Goal: Task Accomplishment & Management: Manage account settings

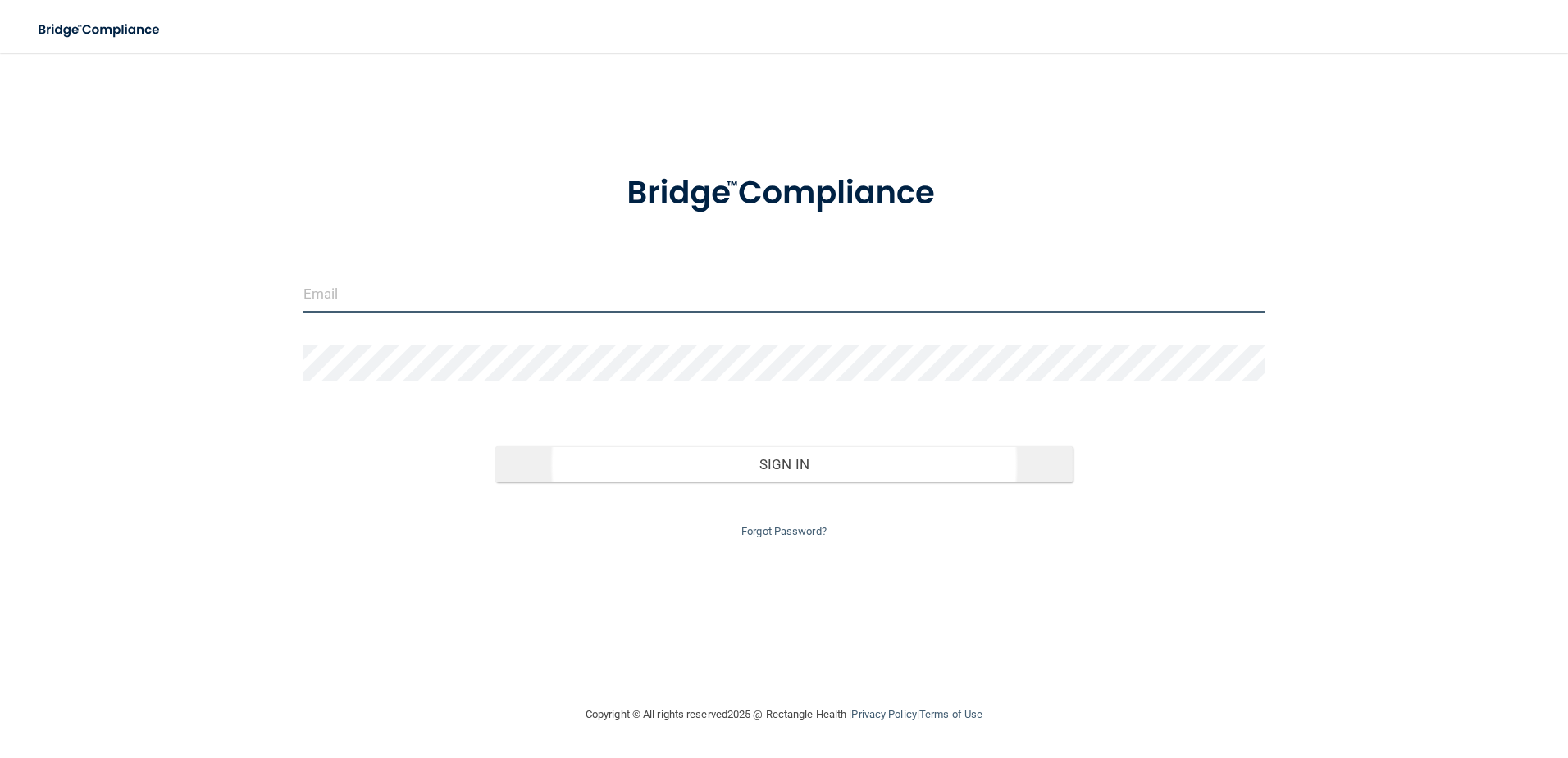
type input "[EMAIL_ADDRESS][DOMAIN_NAME]"
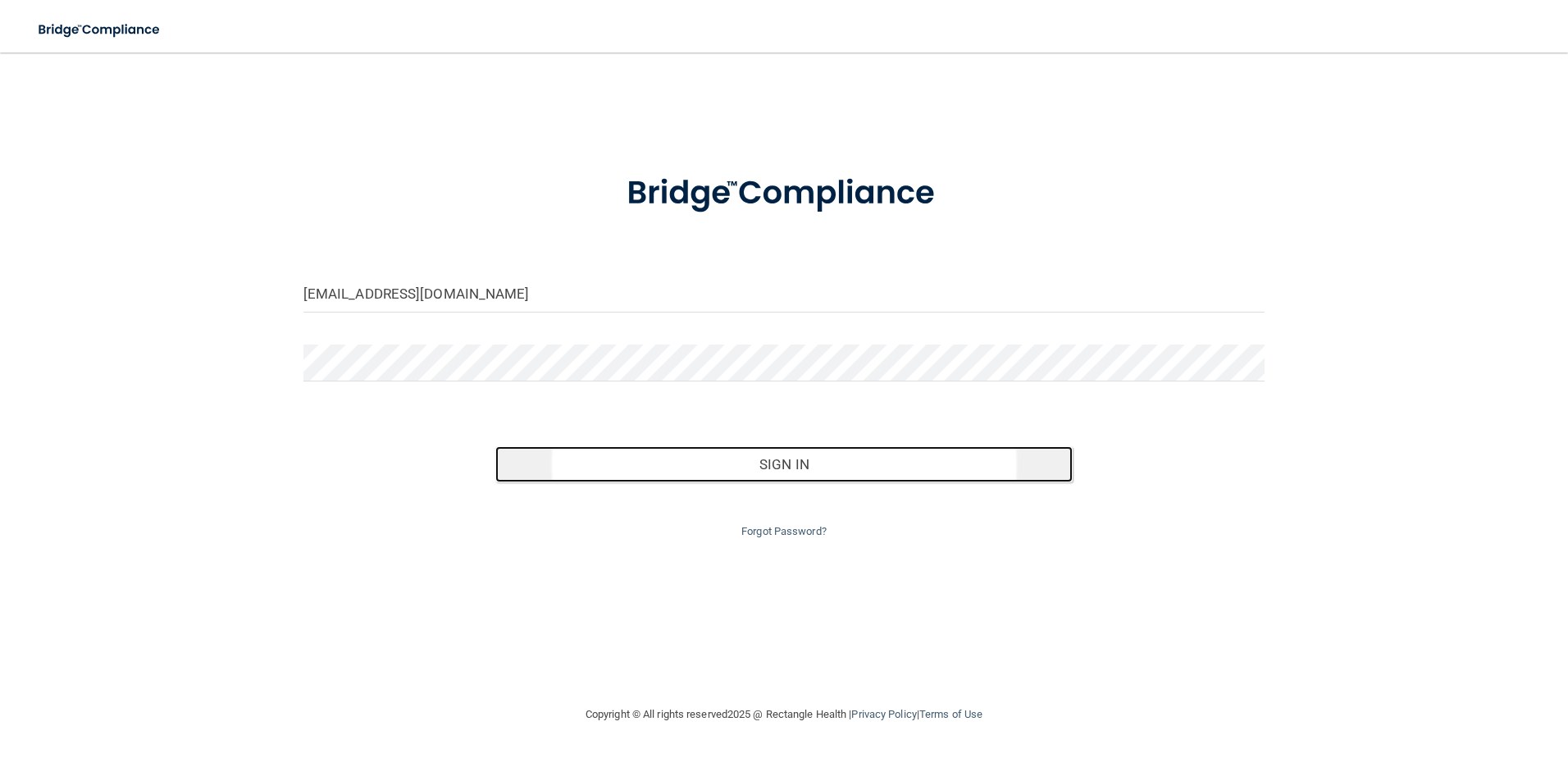
click at [739, 472] on button "Sign In" at bounding box center [784, 463] width 578 height 36
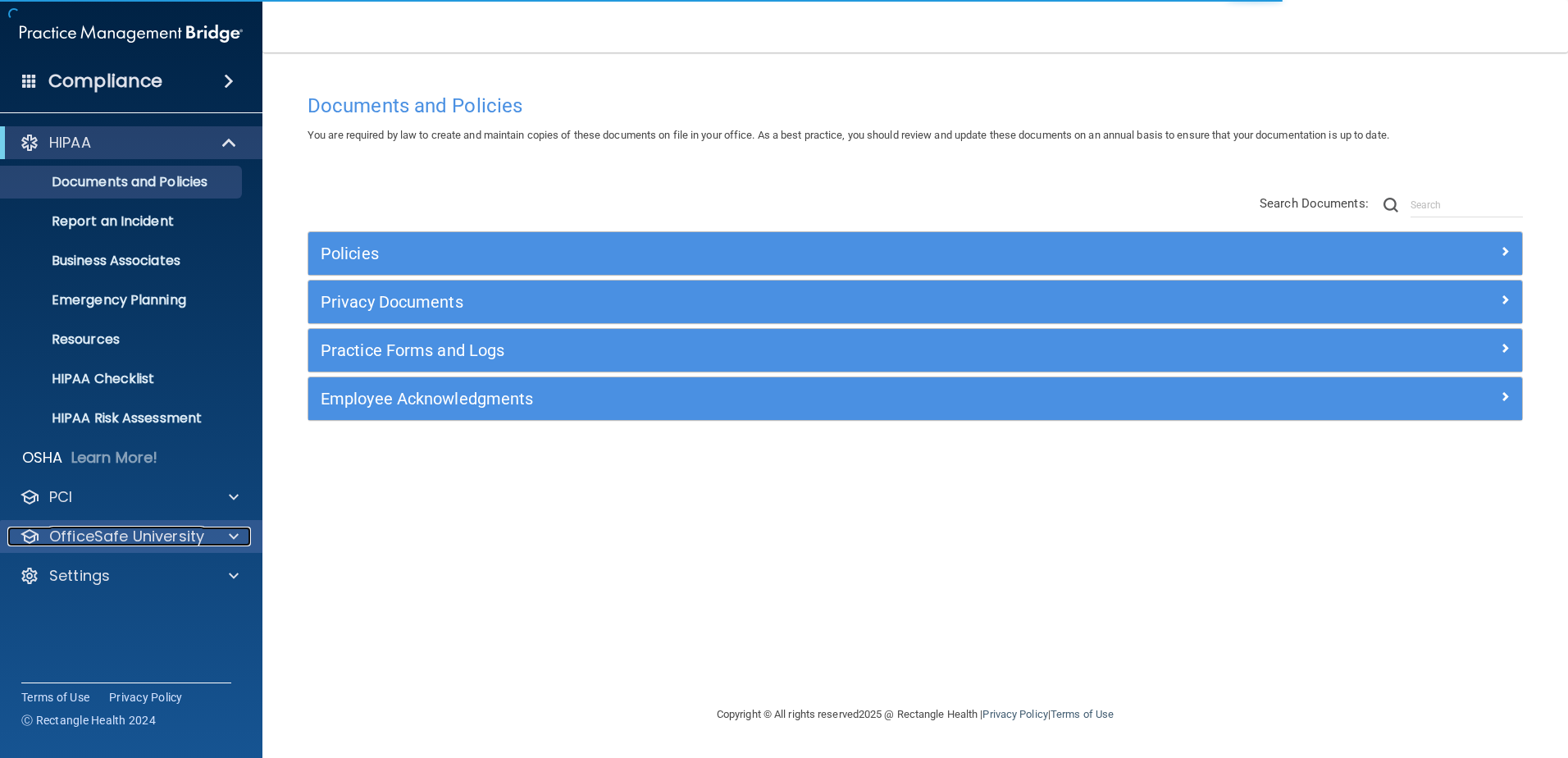
click at [219, 531] on div at bounding box center [231, 536] width 41 height 19
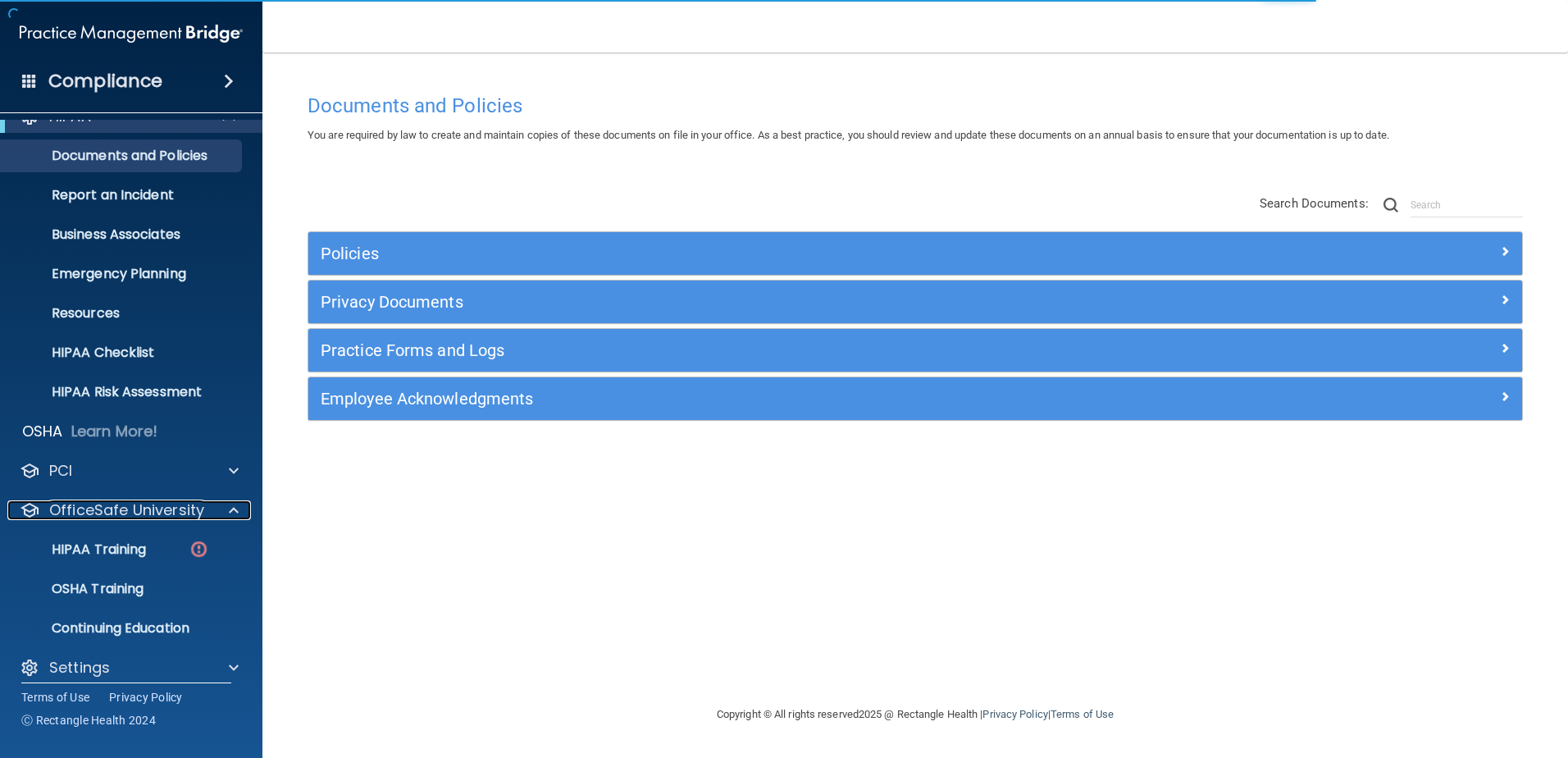
scroll to position [41, 0]
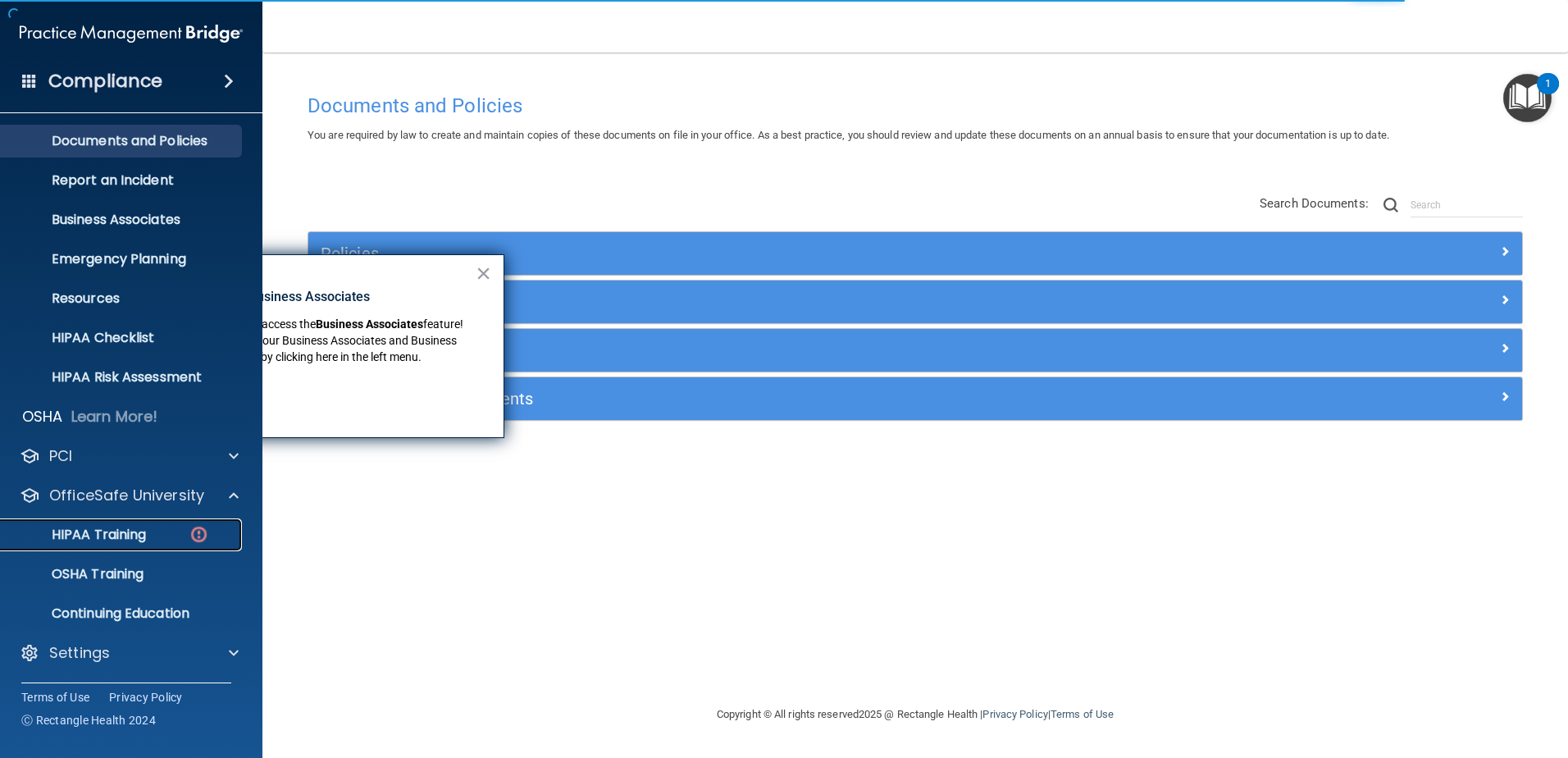
click at [119, 535] on p "HIPAA Training" at bounding box center [78, 535] width 136 height 16
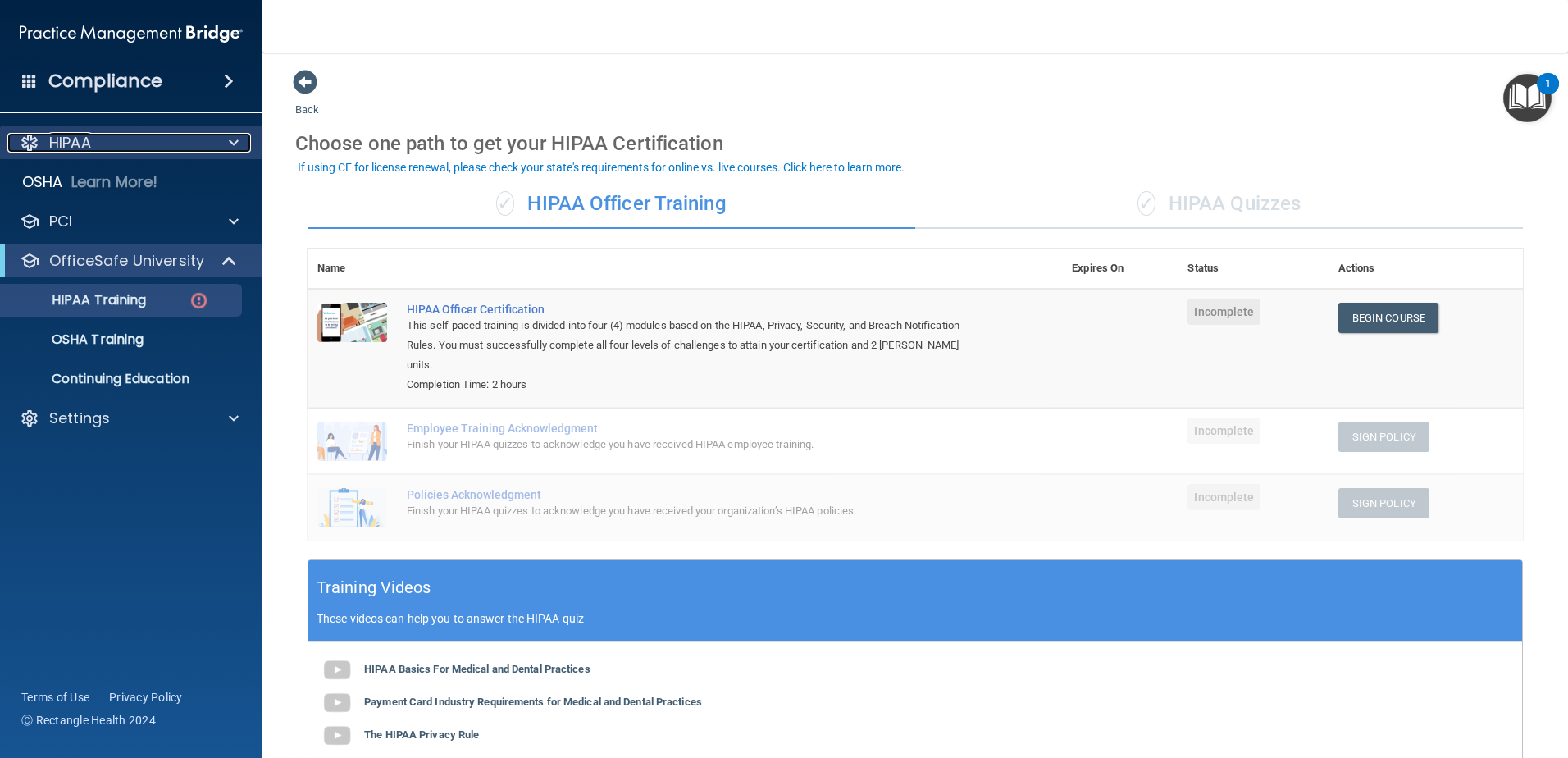
click at [238, 142] on span at bounding box center [234, 143] width 10 height 19
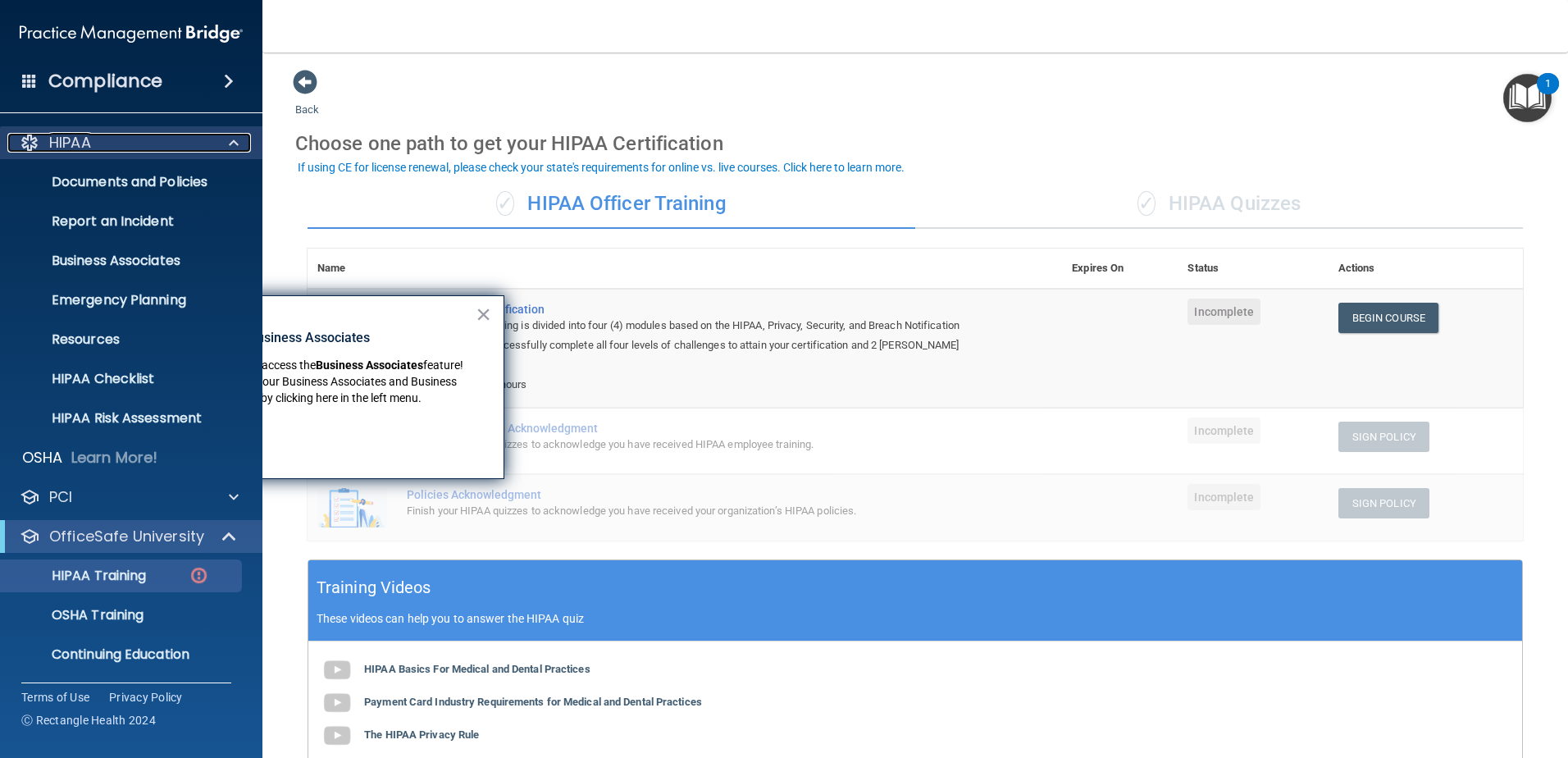
click at [238, 142] on span at bounding box center [234, 143] width 10 height 19
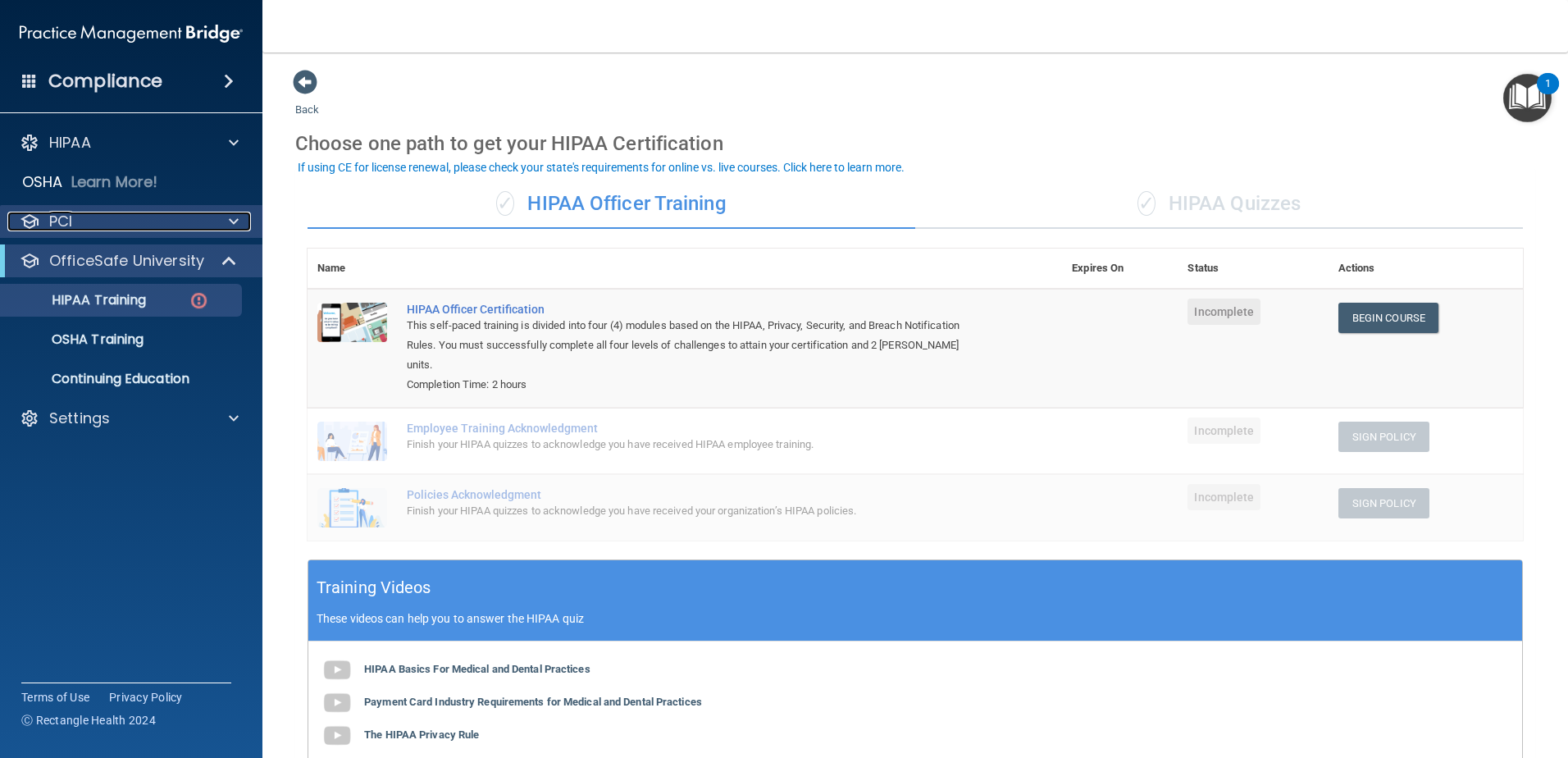
click at [235, 219] on span at bounding box center [234, 222] width 10 height 19
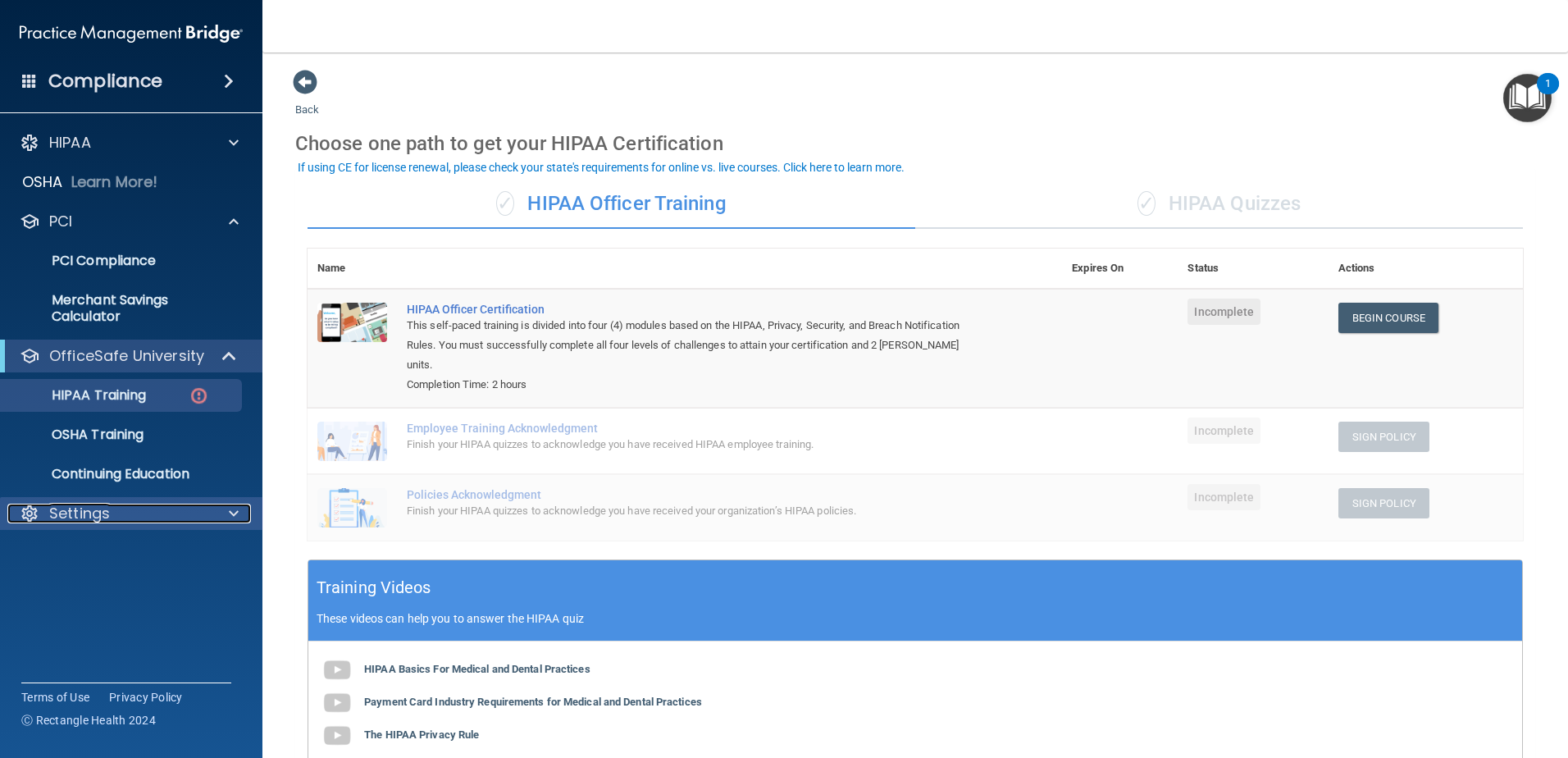
click at [205, 505] on div "Settings" at bounding box center [109, 513] width 203 height 19
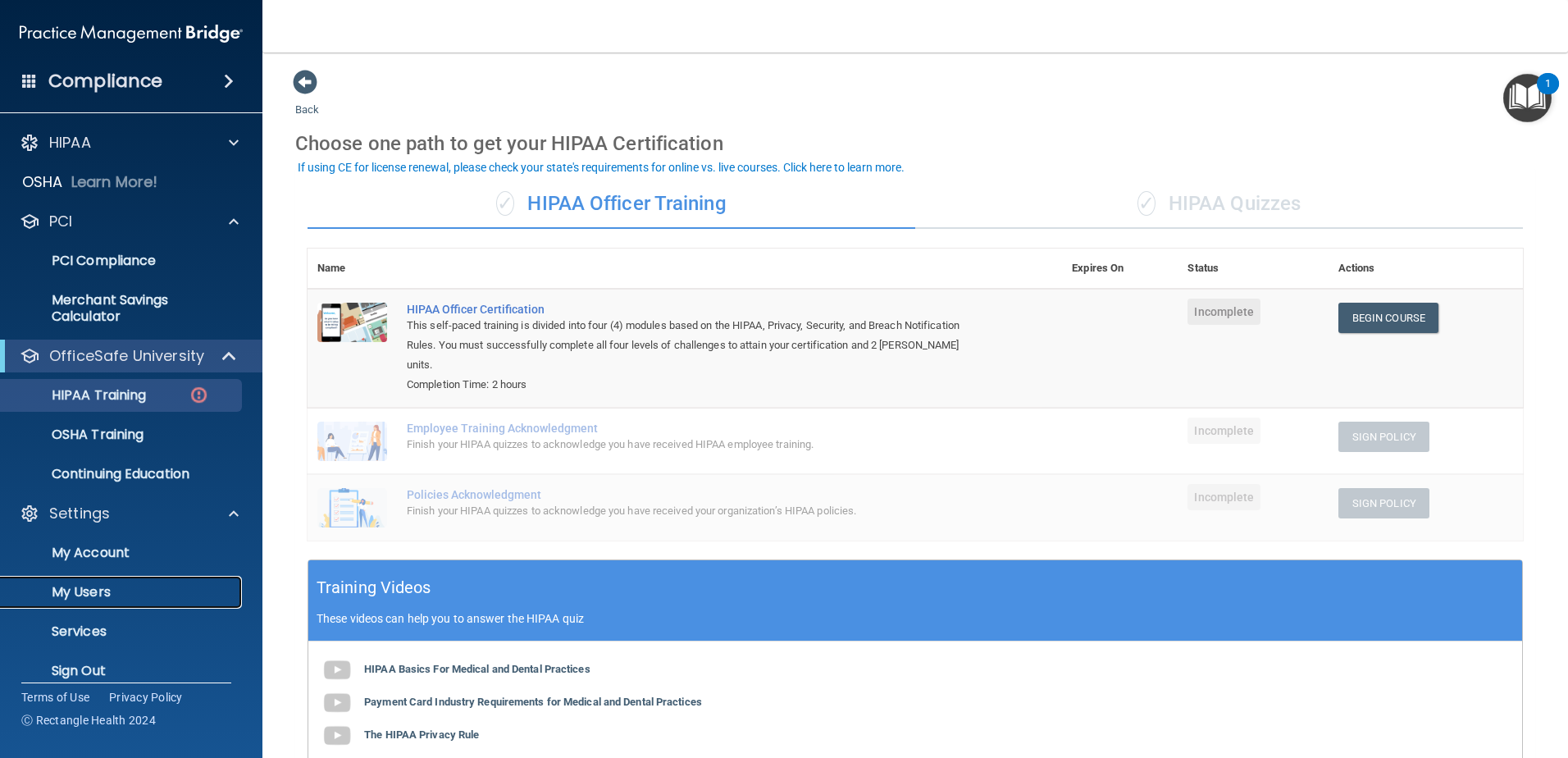
click at [82, 595] on p "My Users" at bounding box center [122, 592] width 224 height 16
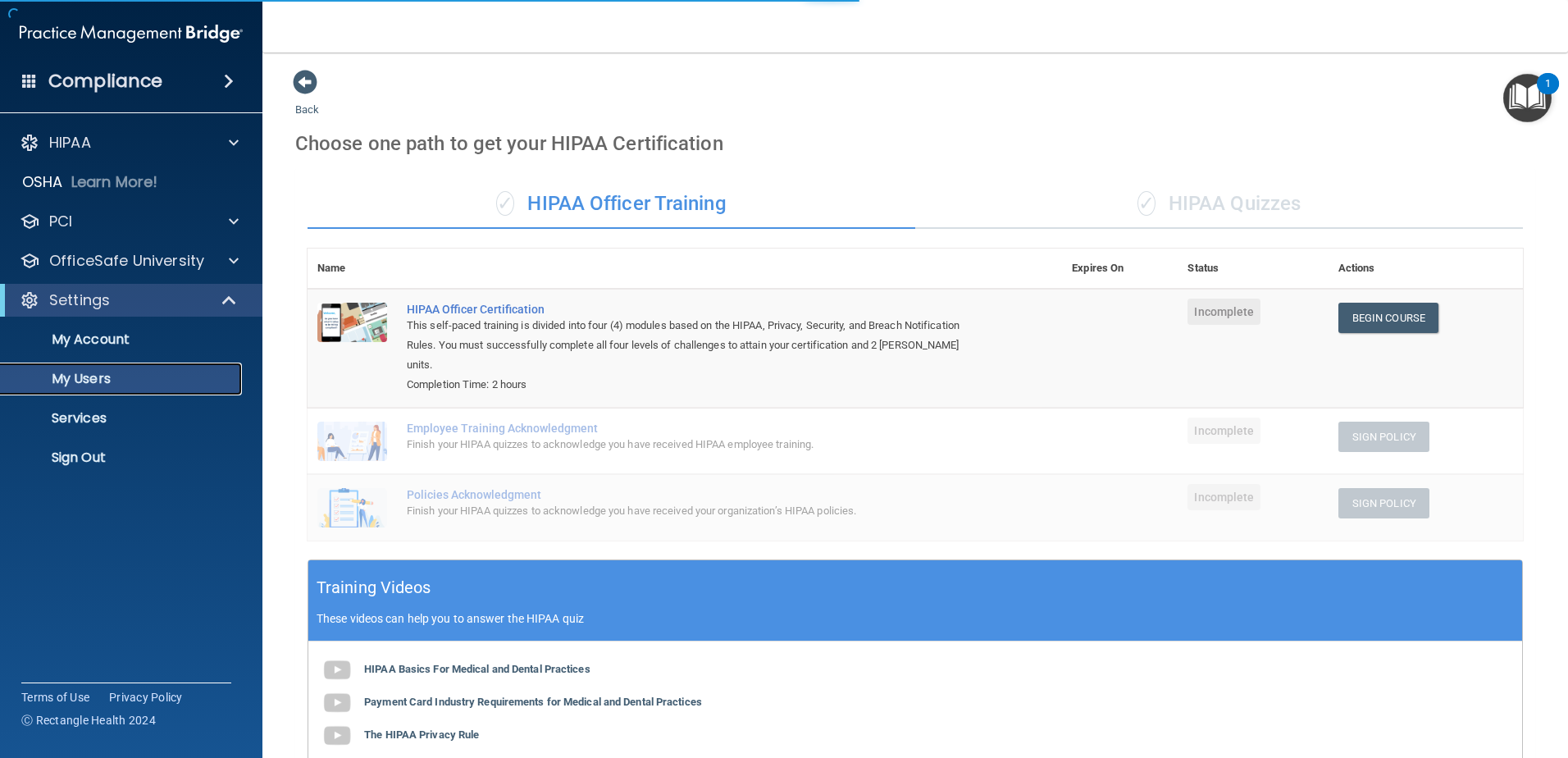
select select "20"
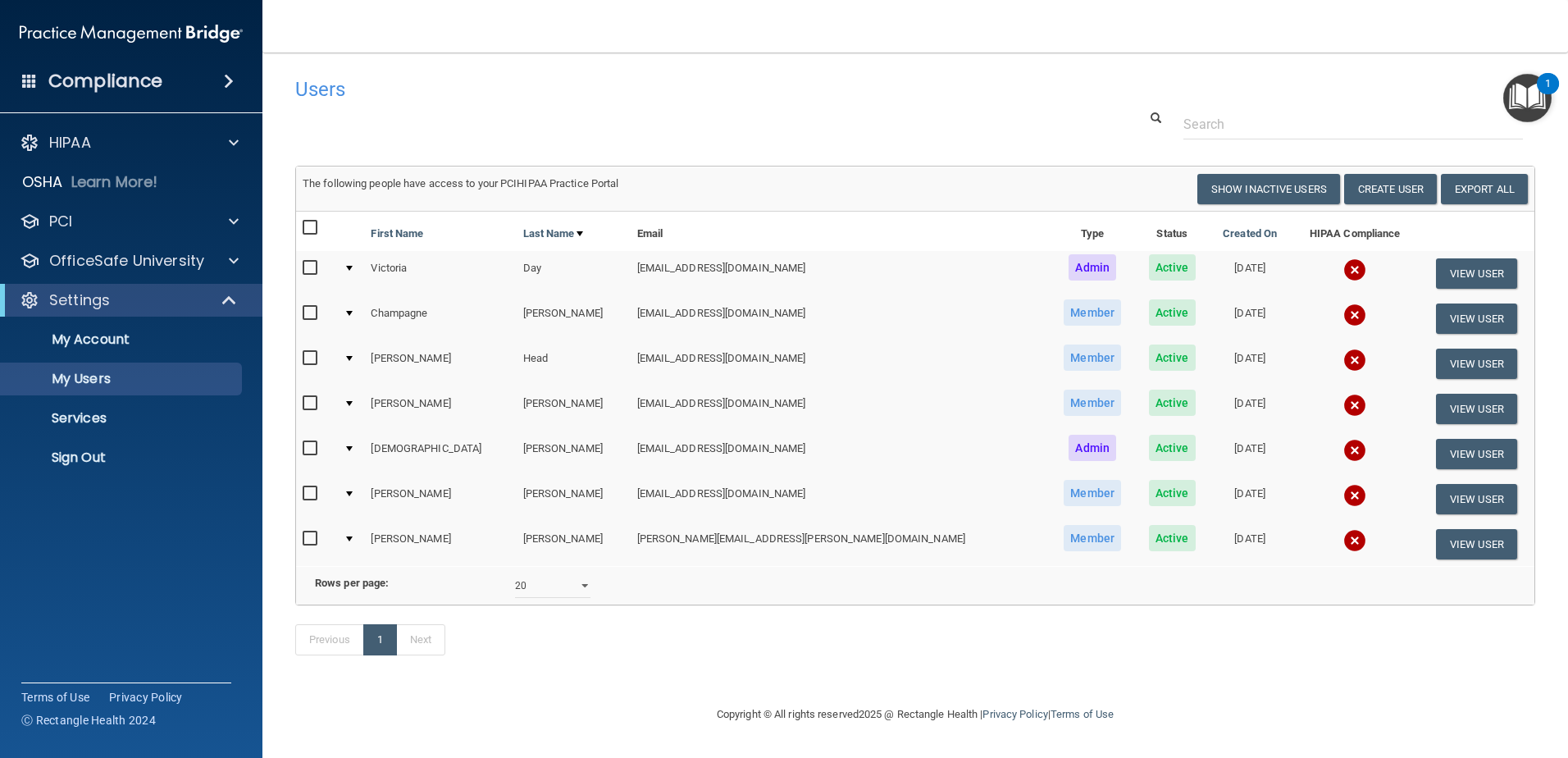
click at [313, 313] on input "checkbox" at bounding box center [312, 314] width 19 height 13
checkbox input "true"
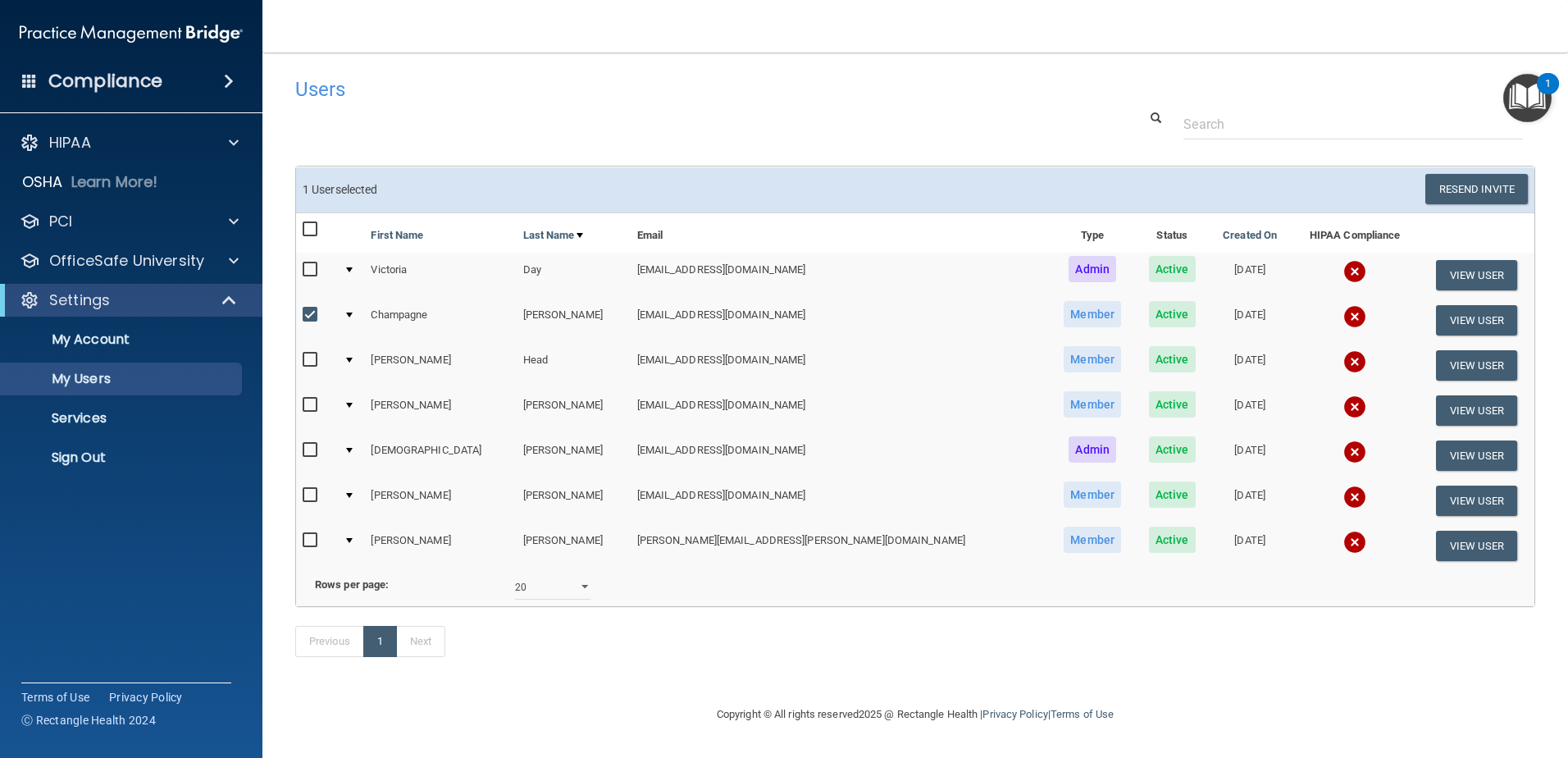
scroll to position [14, 0]
click at [1437, 305] on button "View User" at bounding box center [1477, 321] width 81 height 31
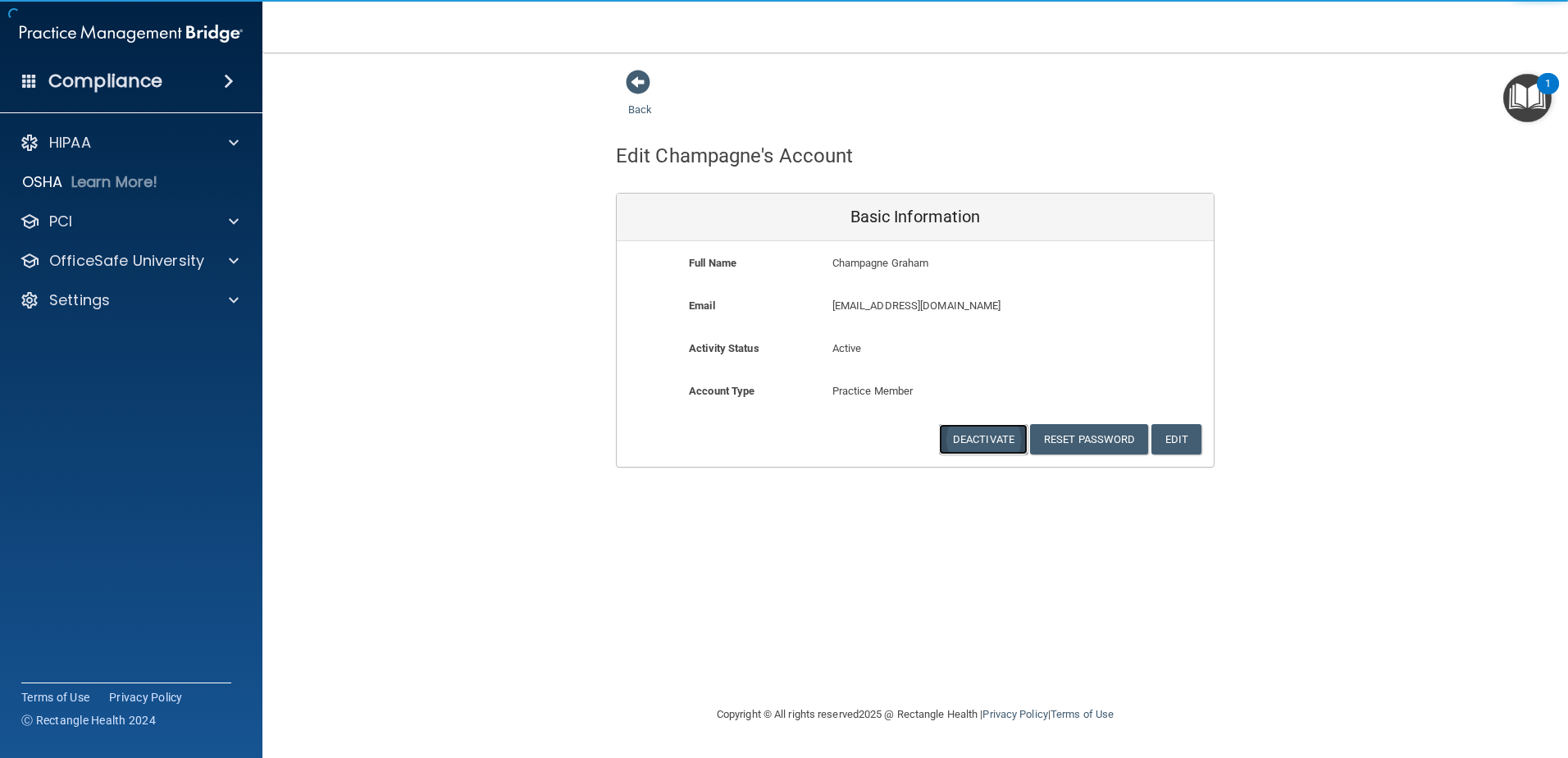
click at [988, 432] on button "Deactivate" at bounding box center [983, 439] width 89 height 31
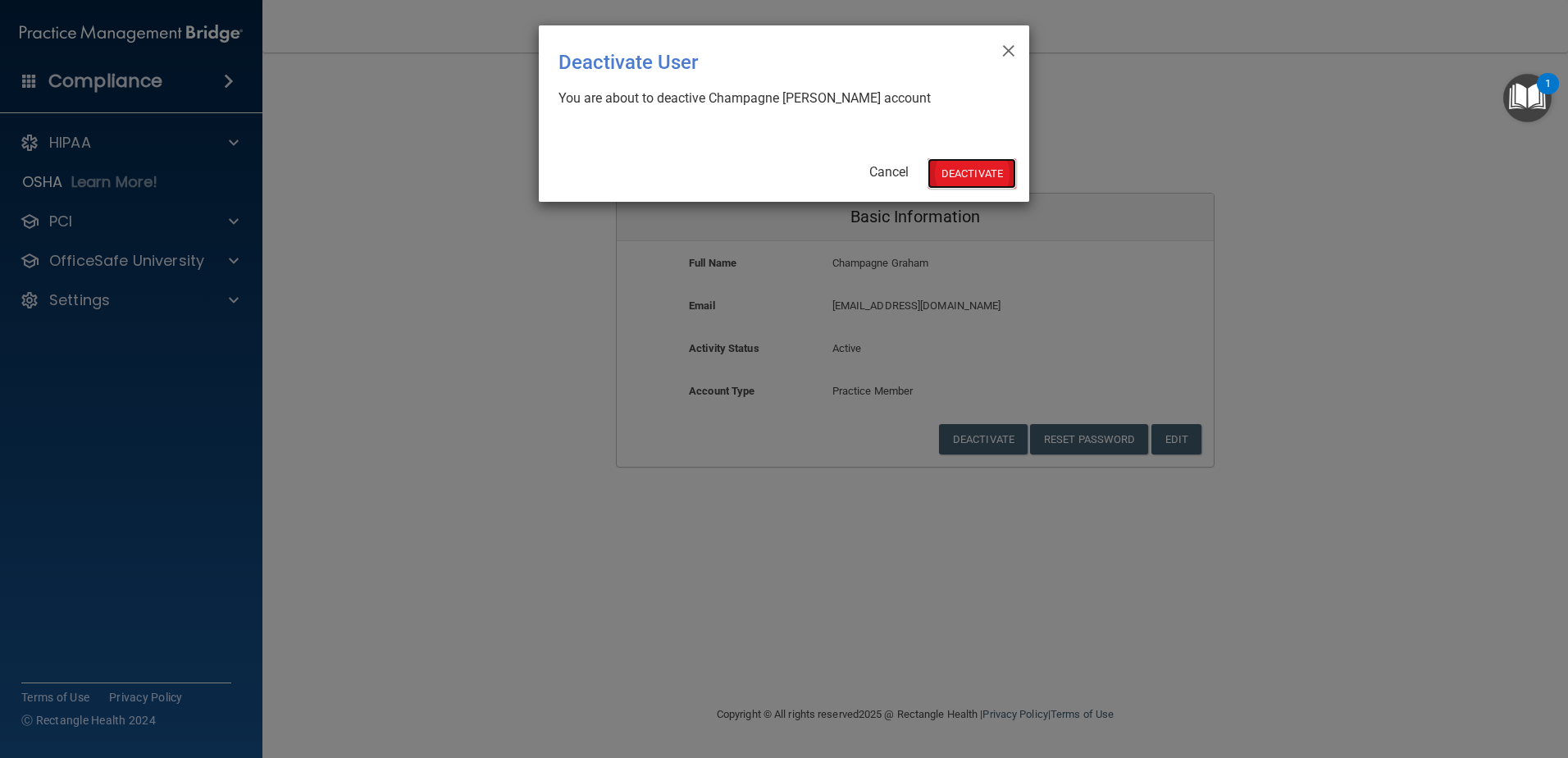
click at [953, 170] on button "Deactivate" at bounding box center [971, 173] width 89 height 31
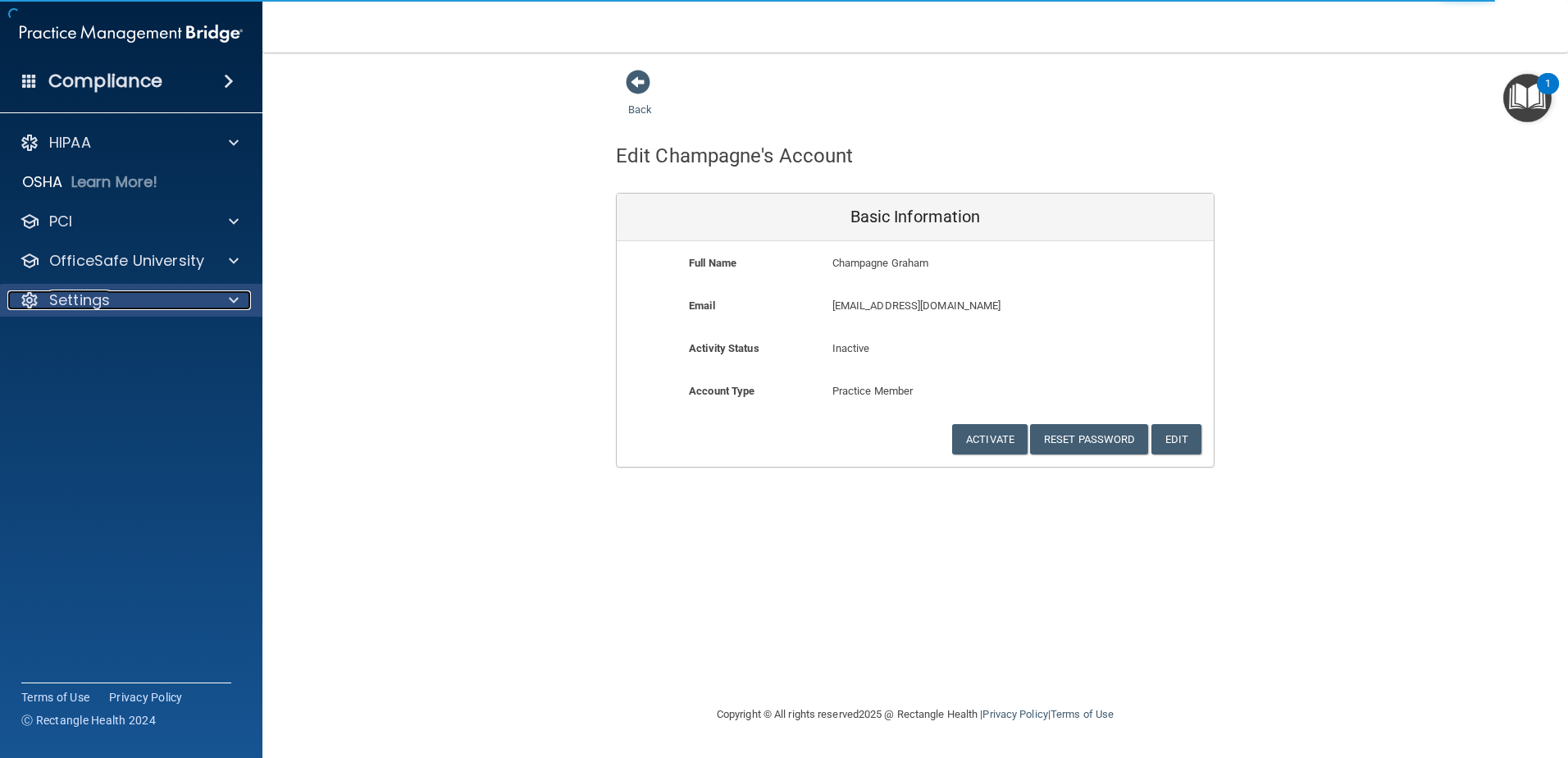
click at [225, 299] on div at bounding box center [231, 301] width 41 height 19
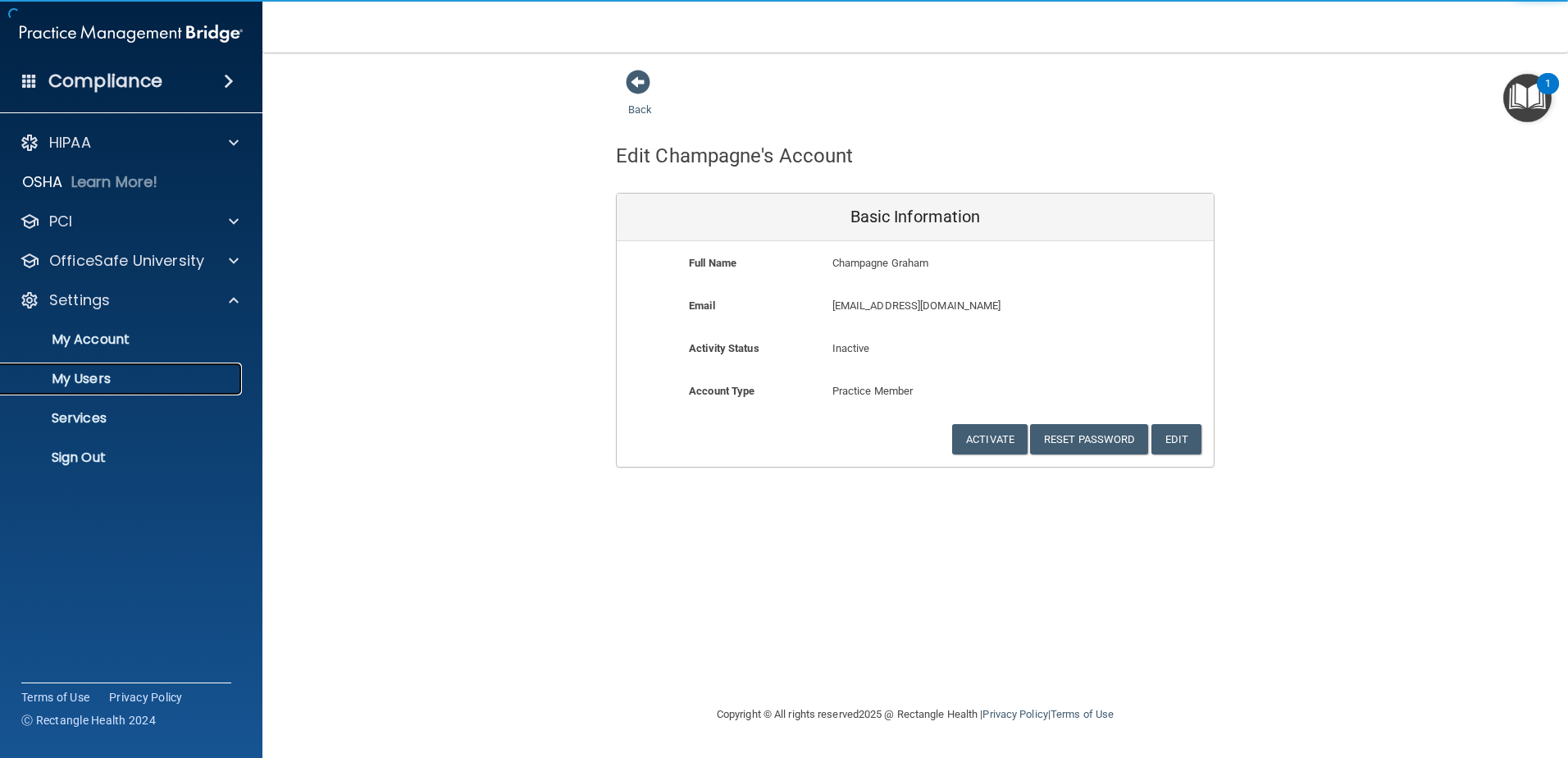
click at [101, 377] on p "My Users" at bounding box center [122, 379] width 224 height 16
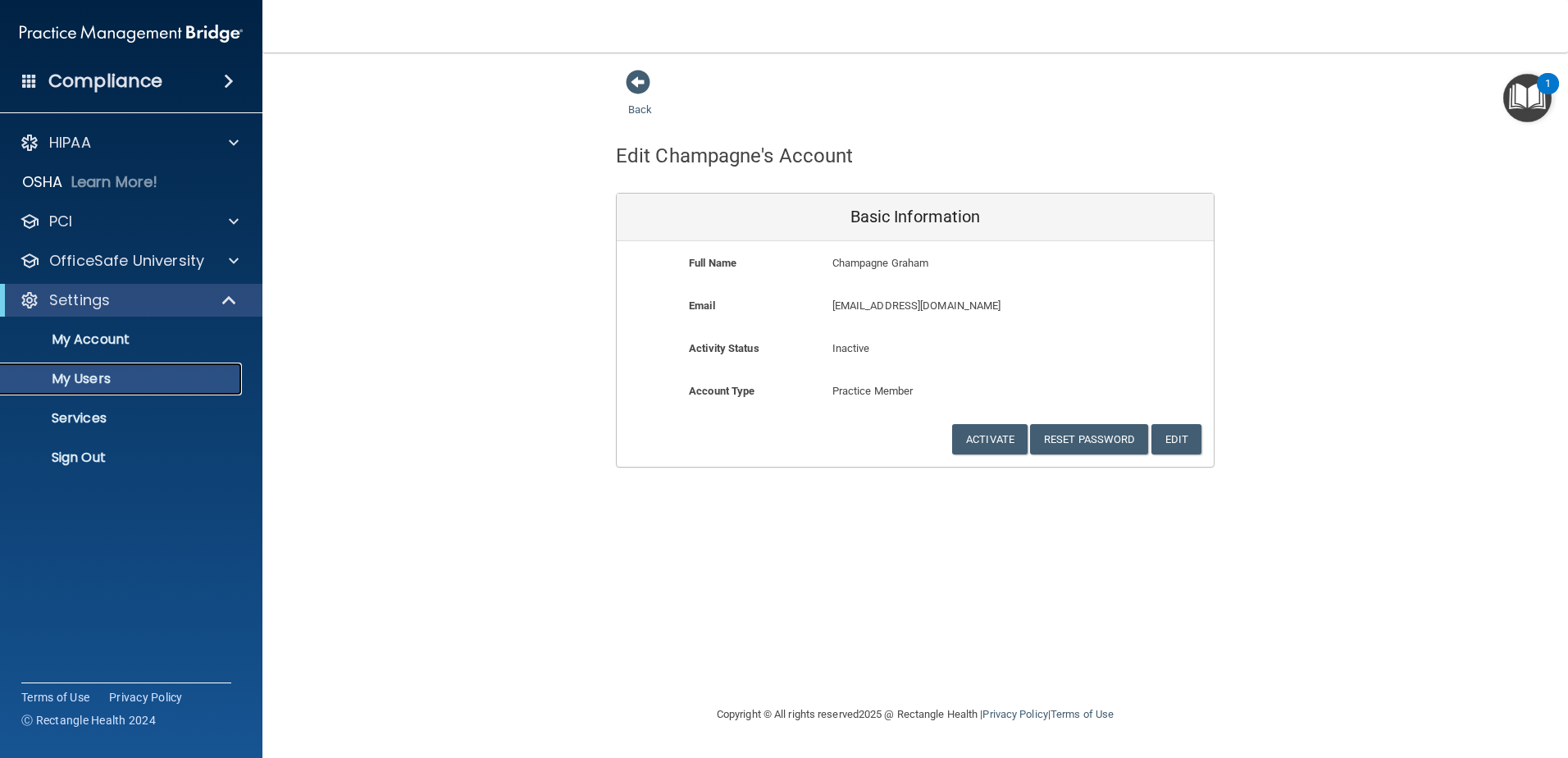
select select "20"
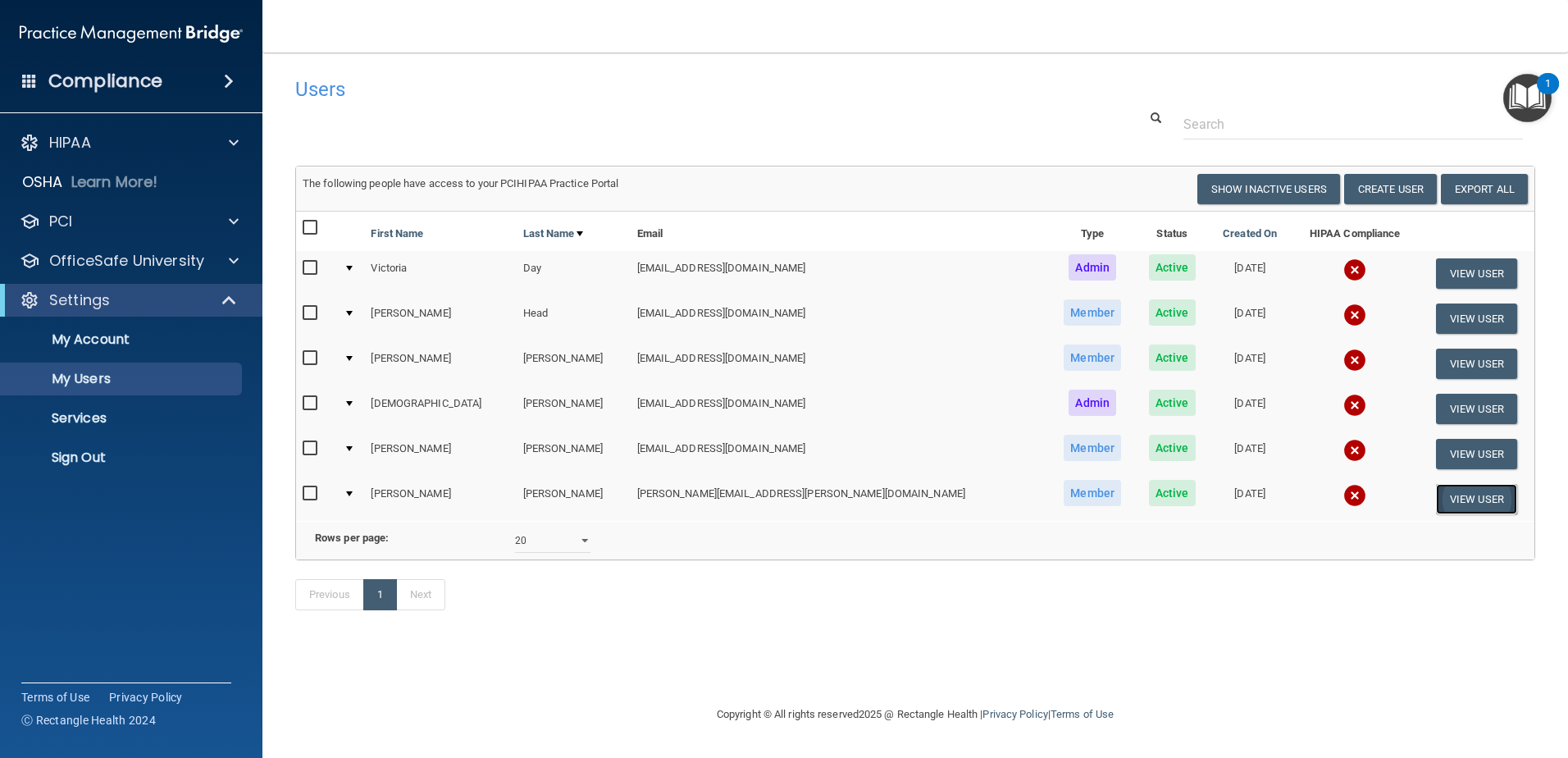
click at [1458, 490] on button "View User" at bounding box center [1477, 500] width 81 height 31
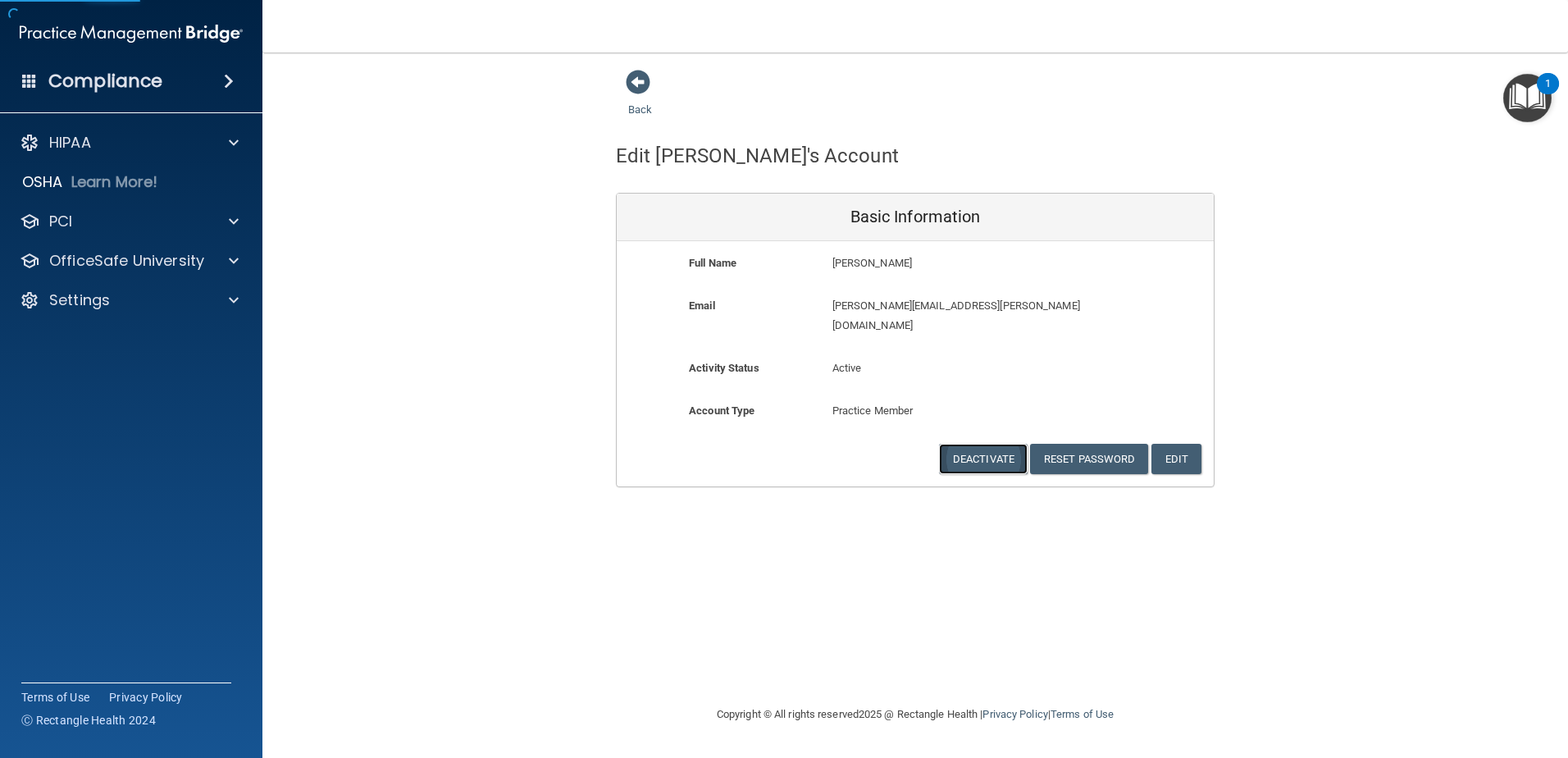
click at [986, 444] on button "Deactivate" at bounding box center [983, 459] width 89 height 31
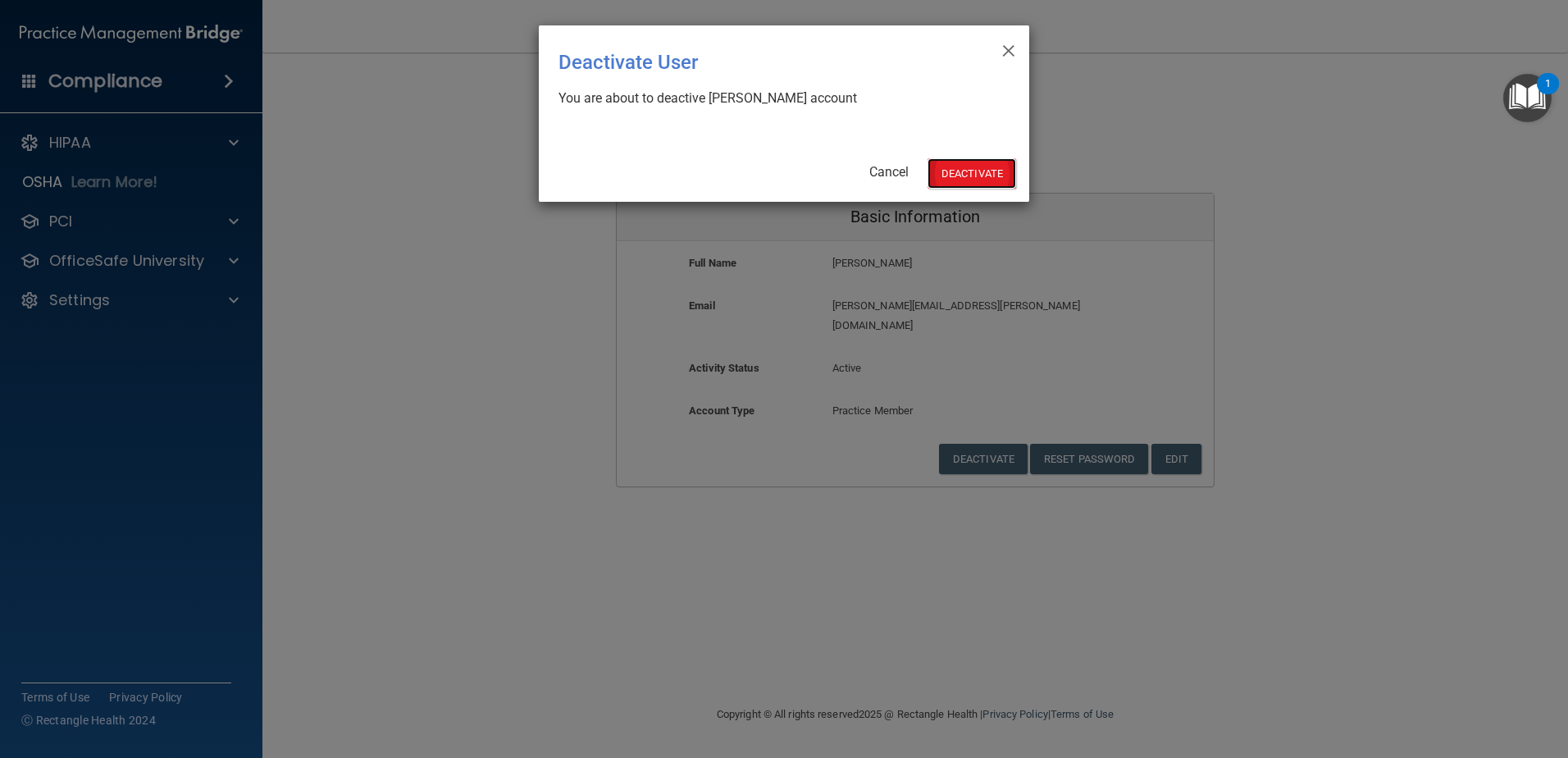
click at [953, 169] on button "Deactivate" at bounding box center [971, 173] width 89 height 31
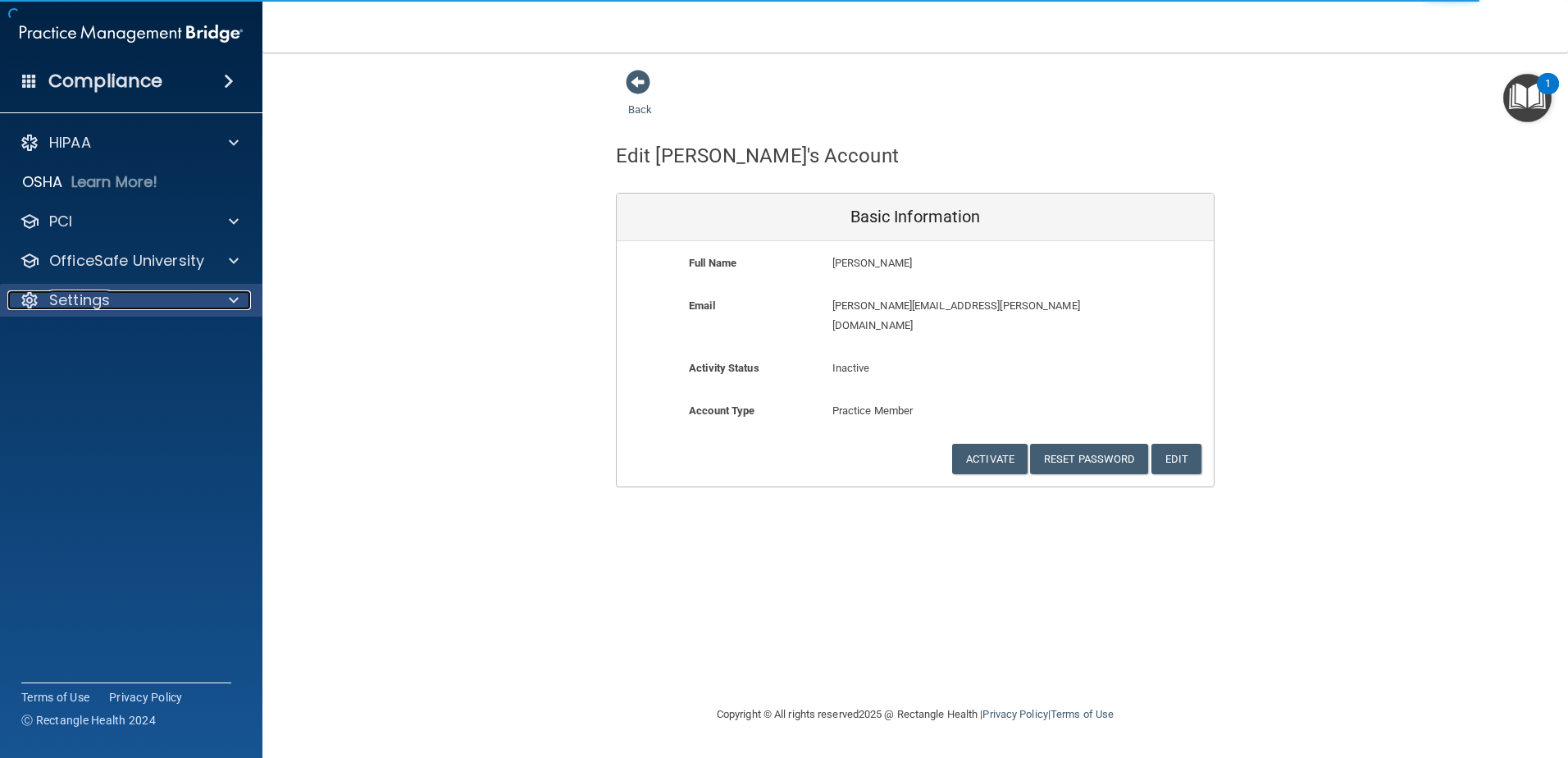
click at [218, 301] on div at bounding box center [231, 301] width 41 height 19
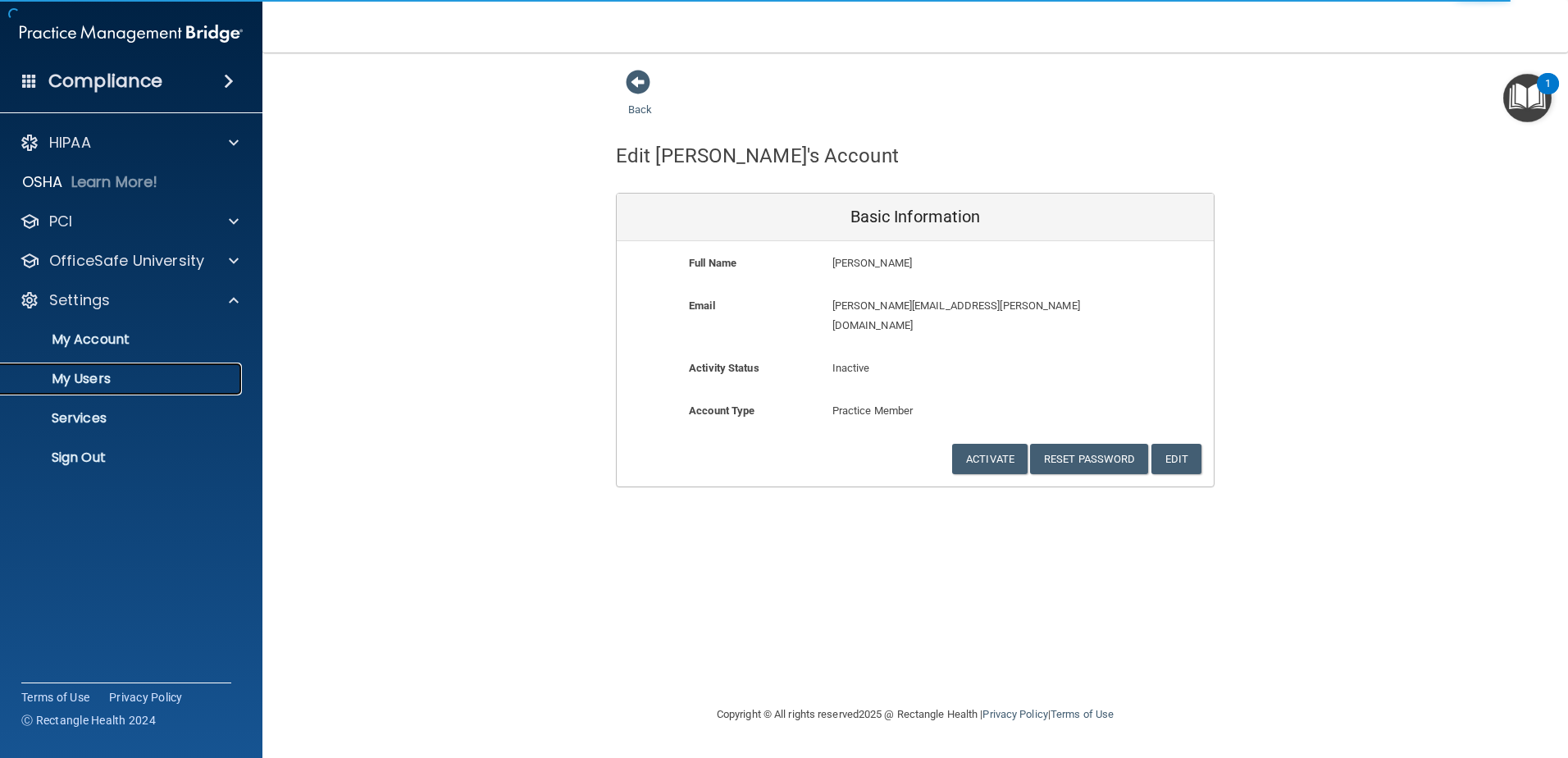
click at [95, 386] on p "My Users" at bounding box center [122, 379] width 224 height 16
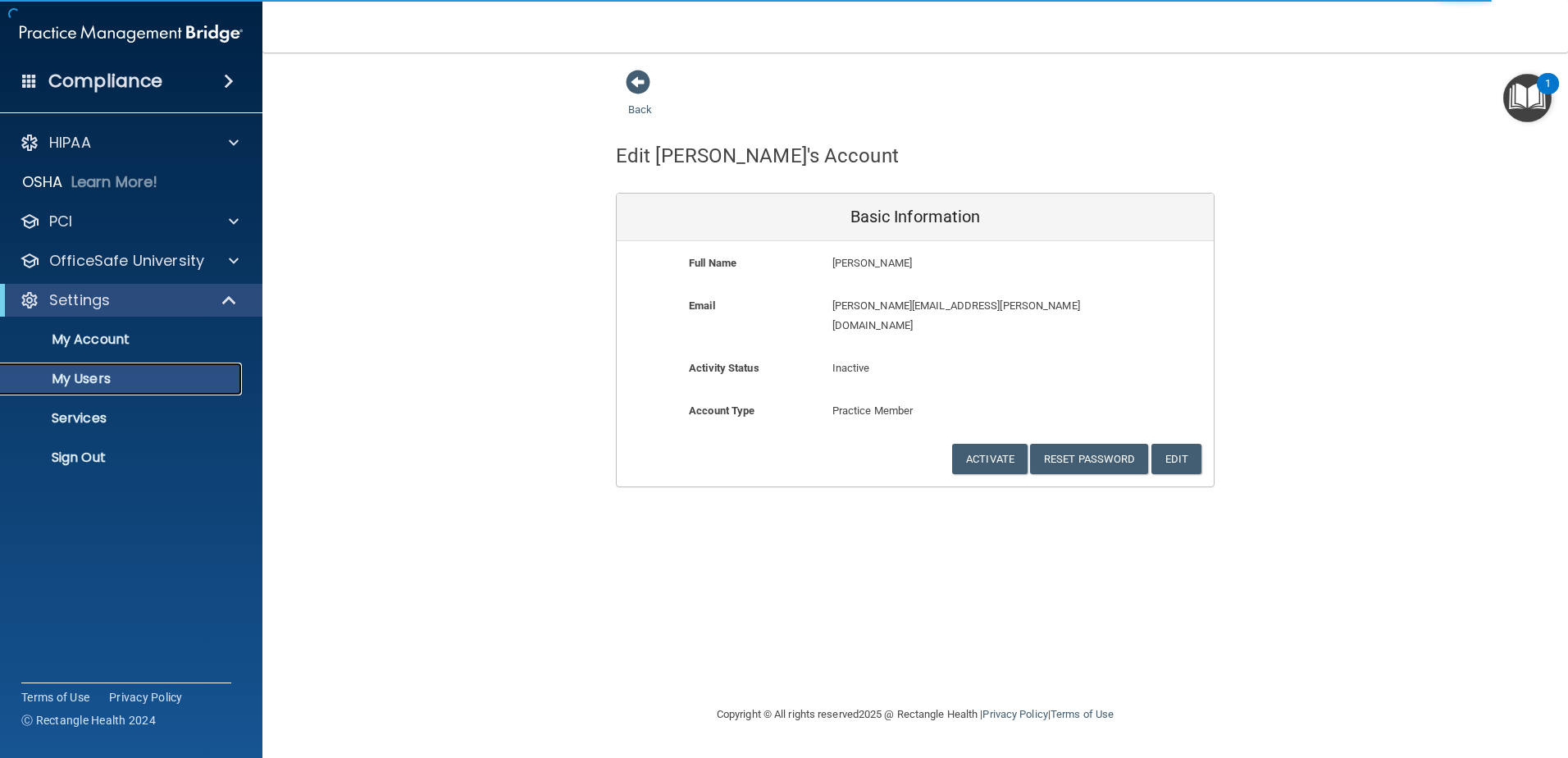
select select "20"
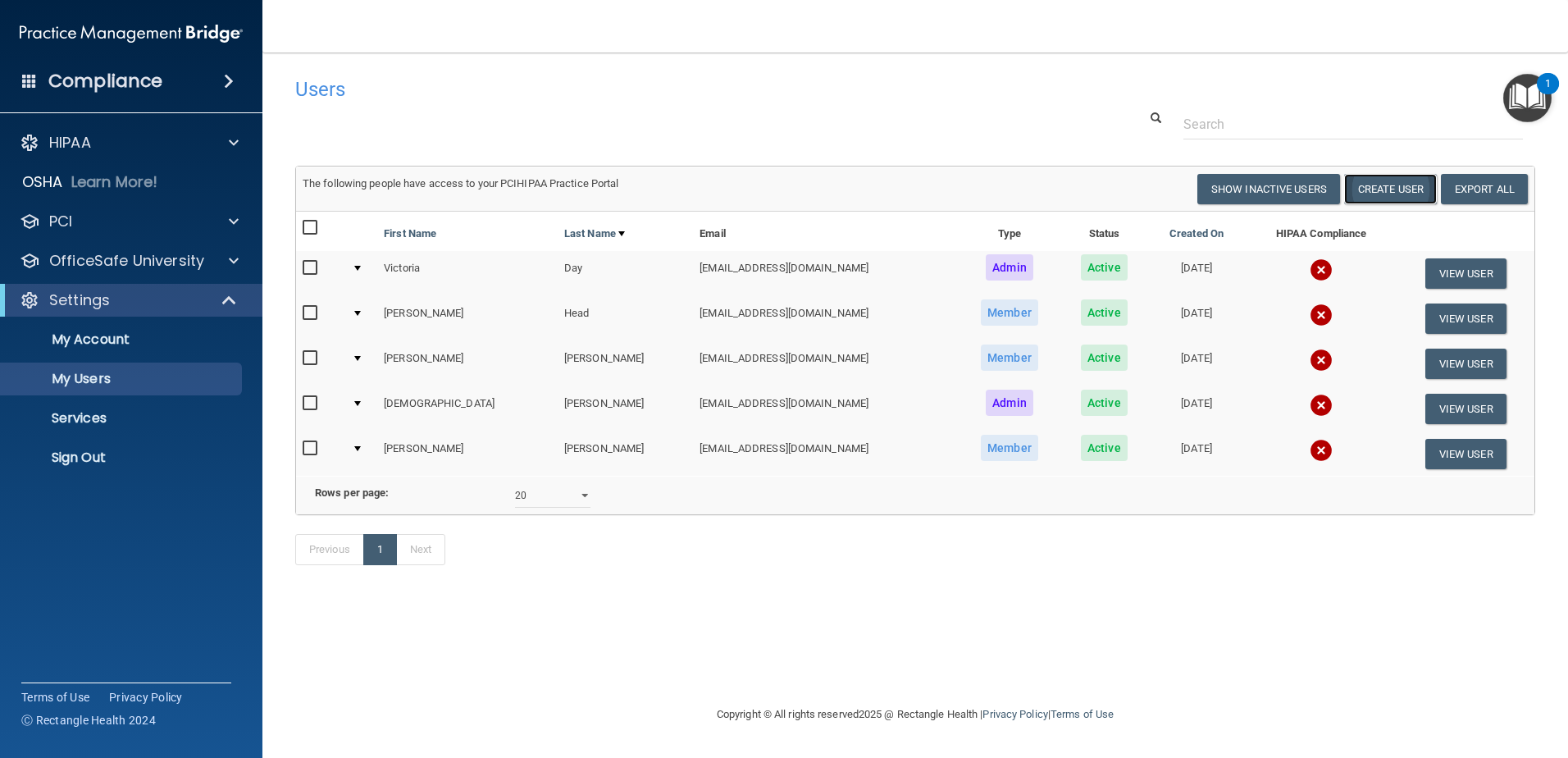
click at [1377, 187] on button "Create User" at bounding box center [1390, 190] width 92 height 31
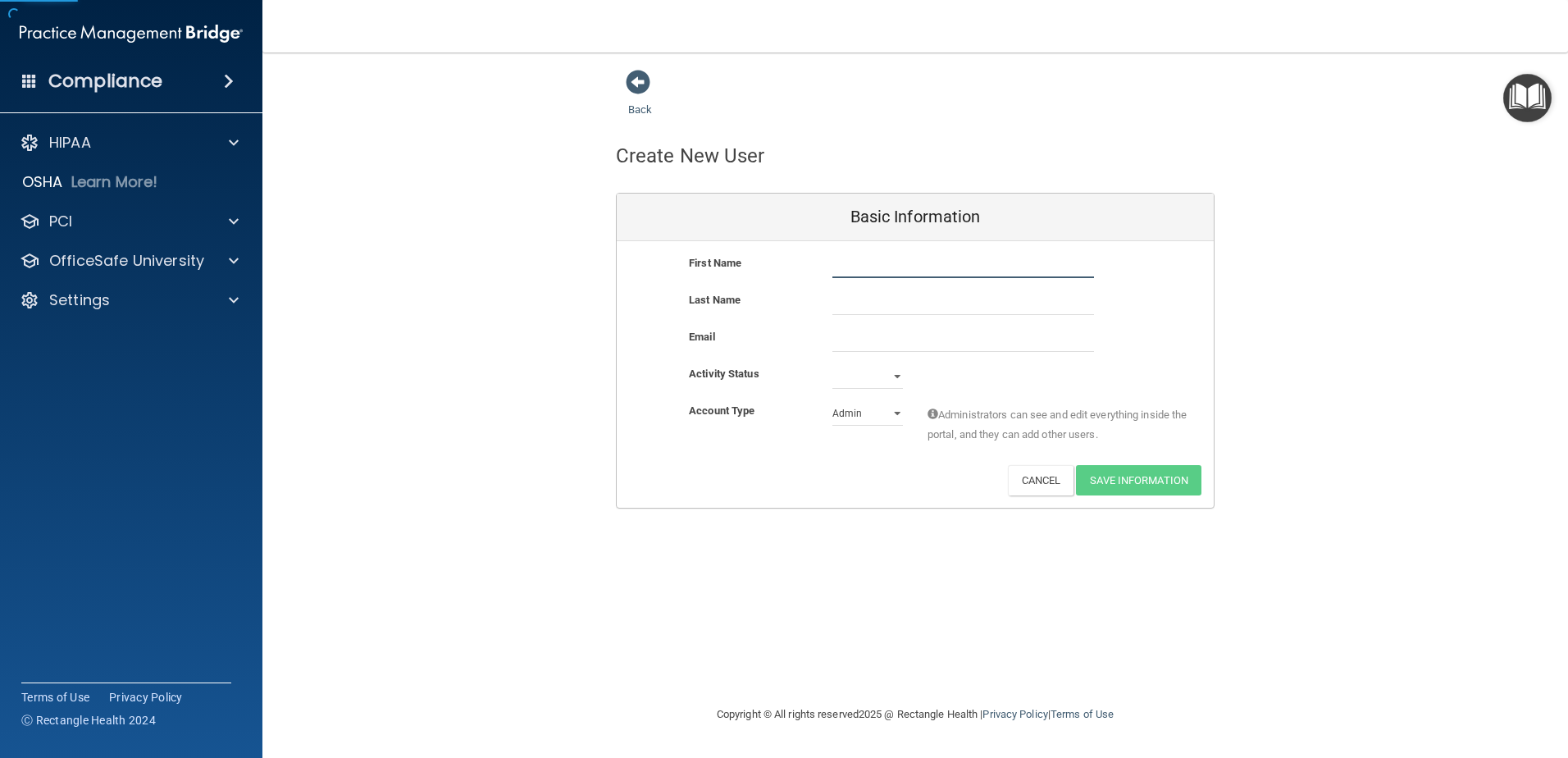
click at [892, 270] on input "text" at bounding box center [964, 266] width 262 height 25
type input "Keely"
type input "Geggatt"
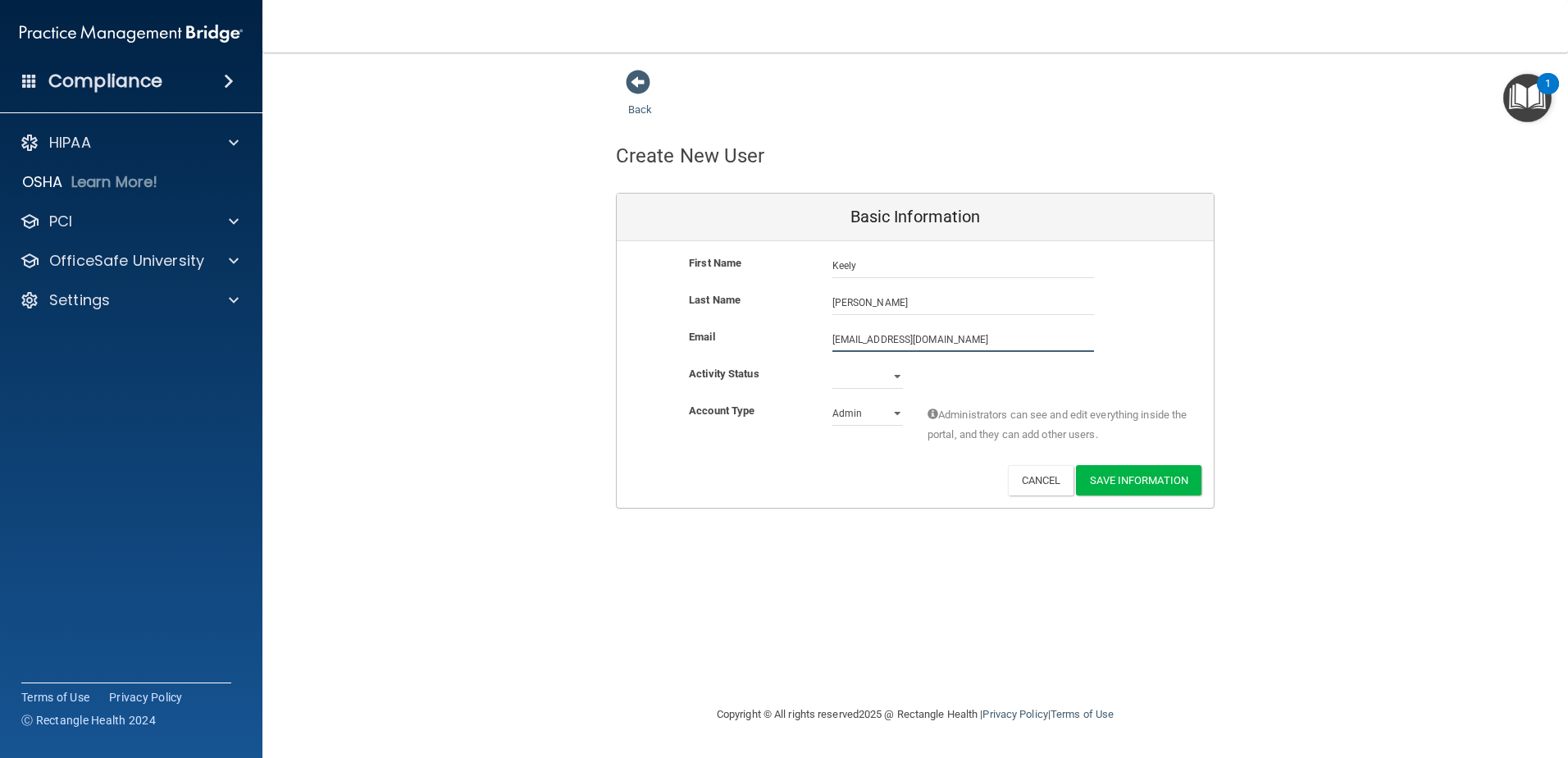
type input "keelyshay23@icloud.com"
click at [894, 379] on select "Active Inactive" at bounding box center [867, 377] width 70 height 25
select select "active"
click at [833, 364] on select "Active Inactive" at bounding box center [867, 377] width 70 height 25
click at [882, 413] on select "Admin Member" at bounding box center [867, 414] width 70 height 25
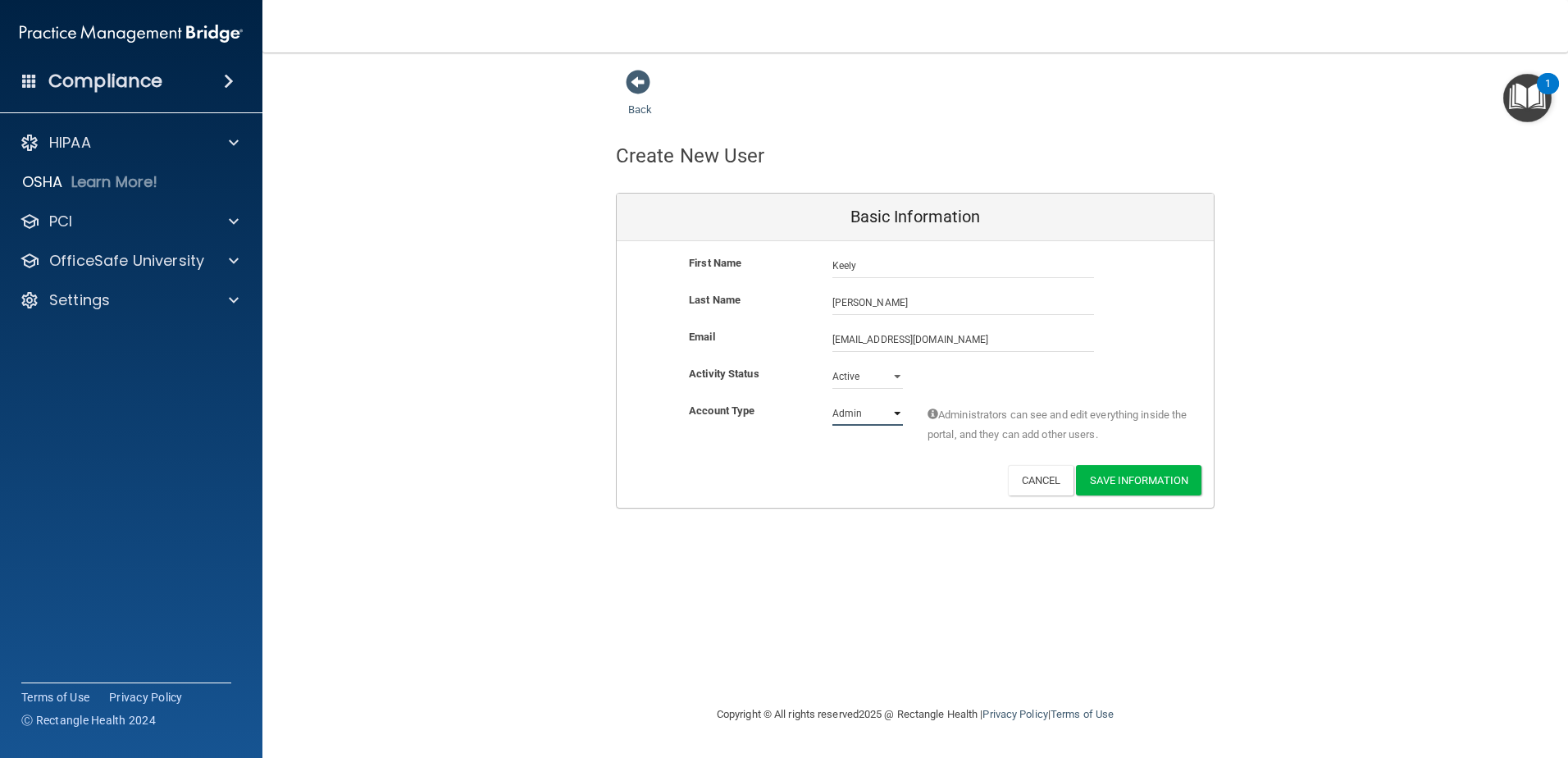
select select "practice_member"
click at [833, 402] on select "Admin Member" at bounding box center [867, 414] width 70 height 25
click at [1148, 478] on button "Save Information" at bounding box center [1139, 481] width 125 height 31
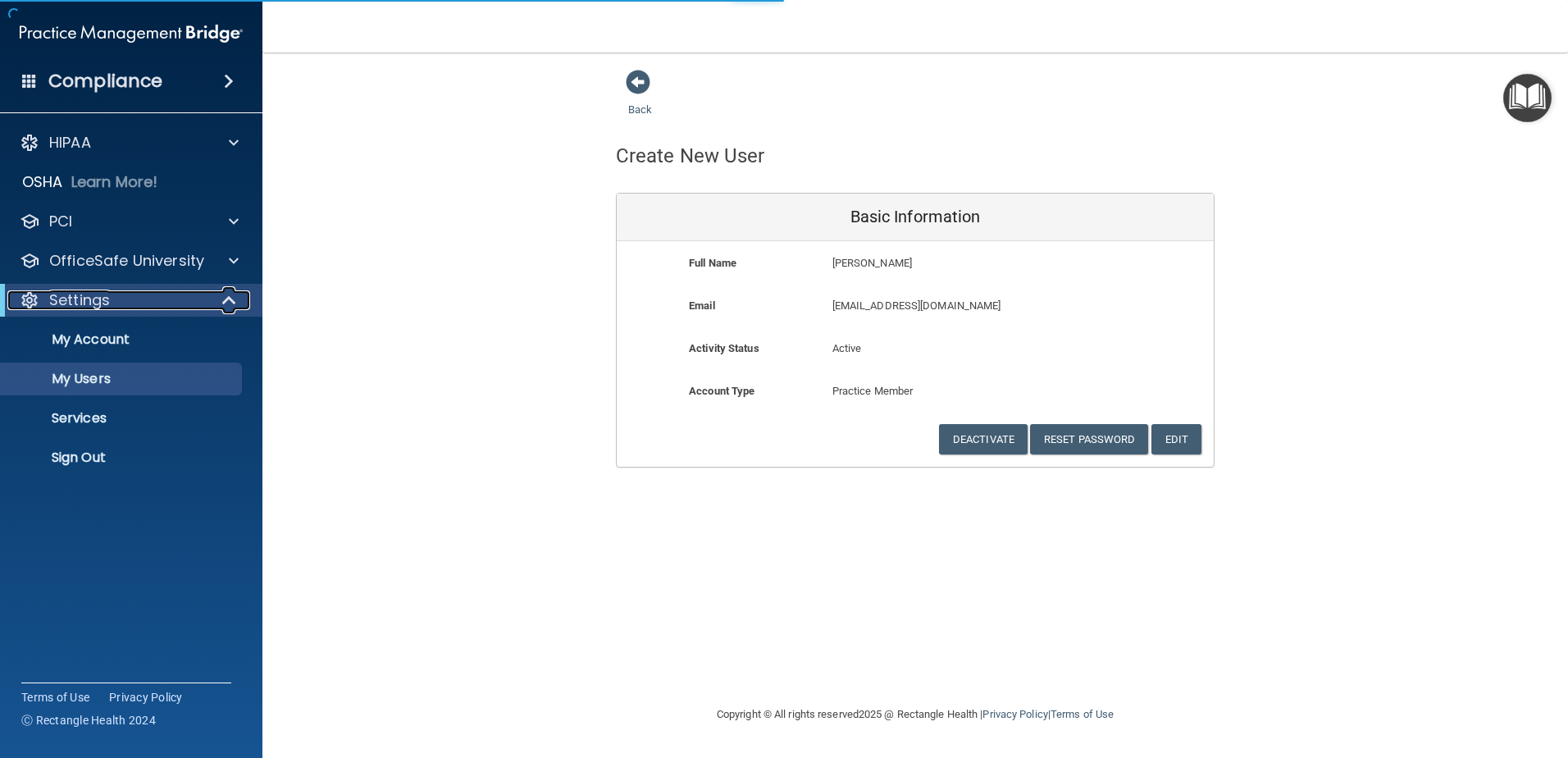
click at [218, 302] on div at bounding box center [230, 301] width 40 height 19
select select "20"
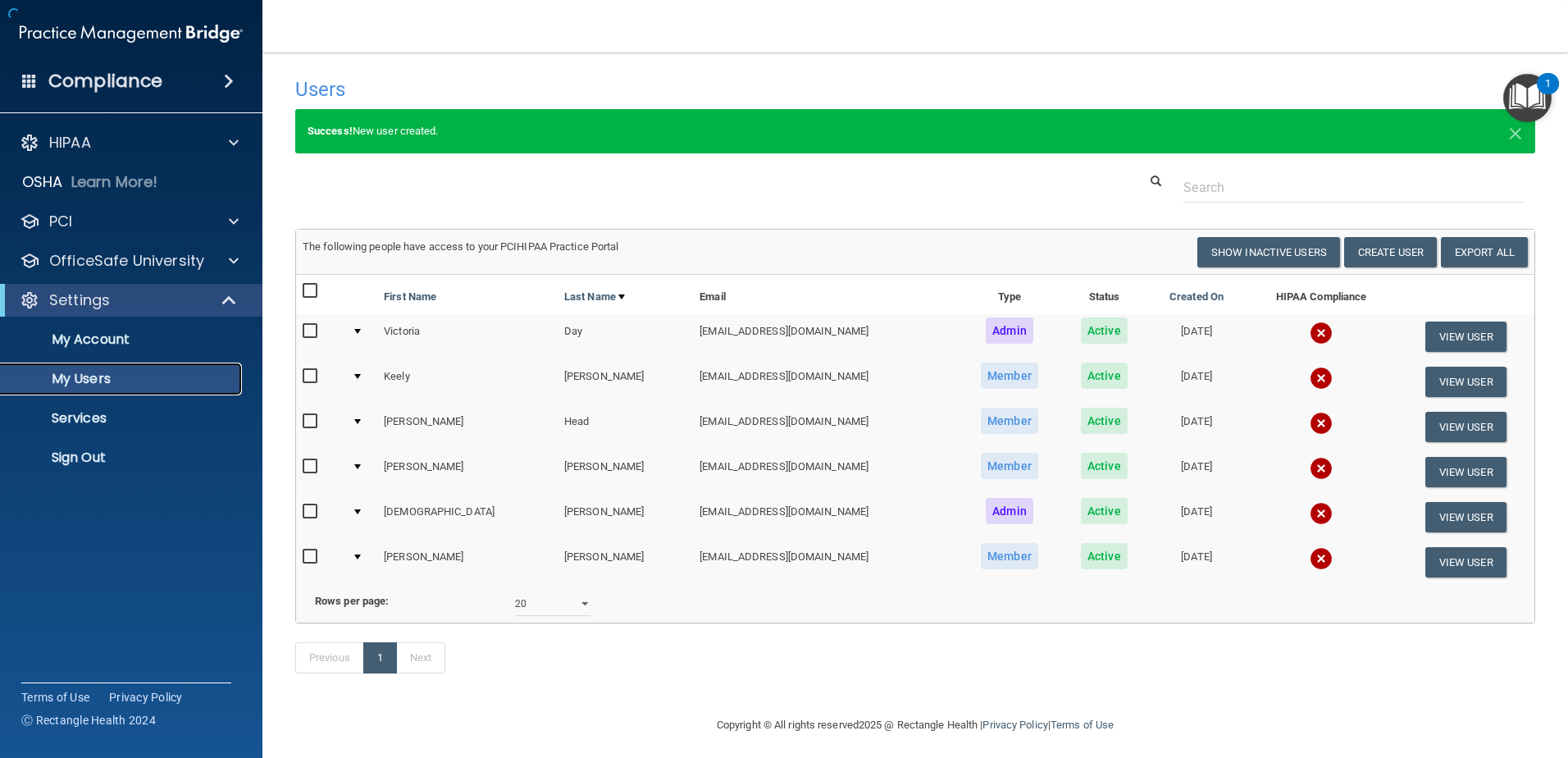
click at [126, 384] on p "My Users" at bounding box center [122, 379] width 224 height 16
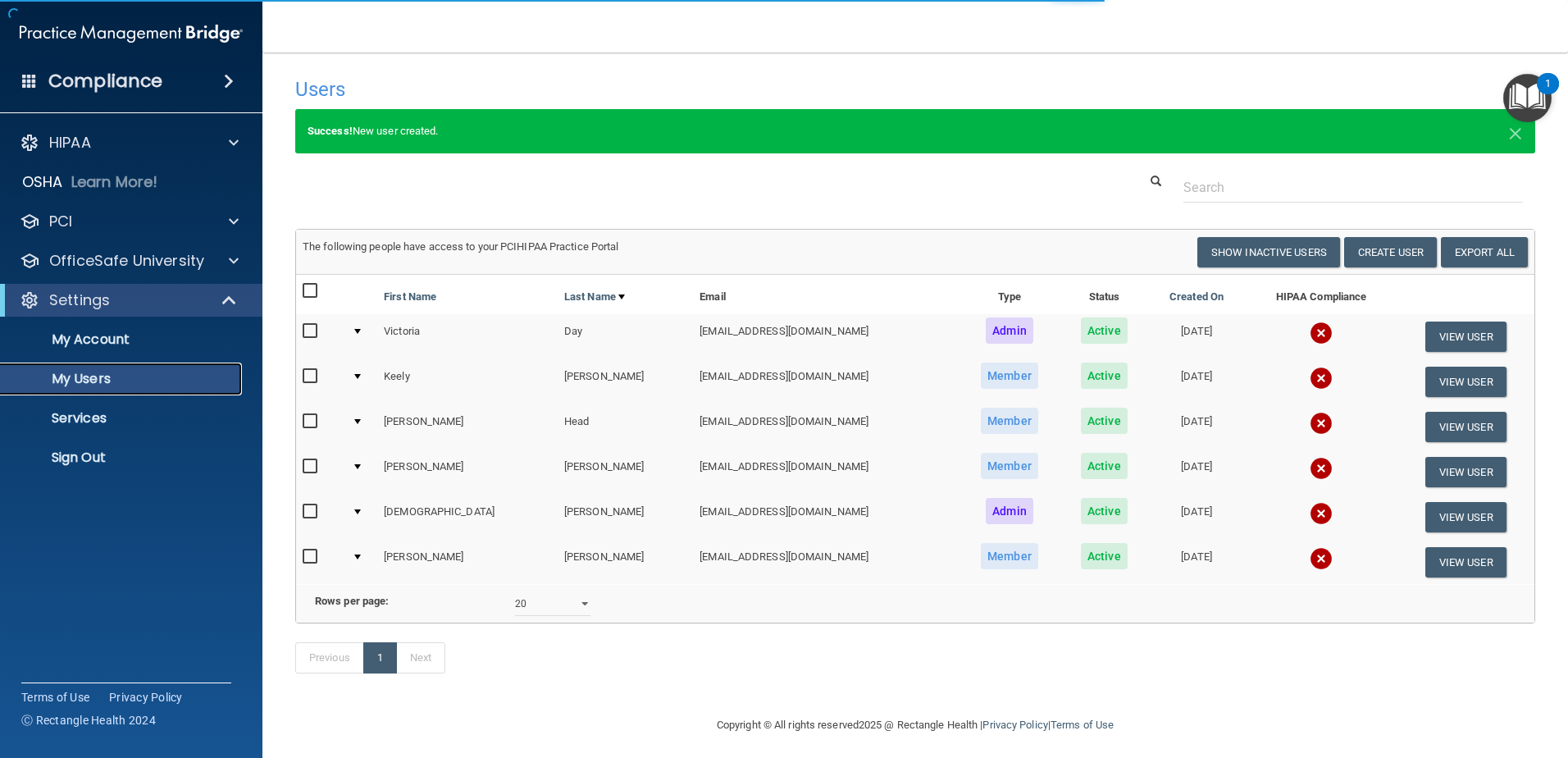
select select "20"
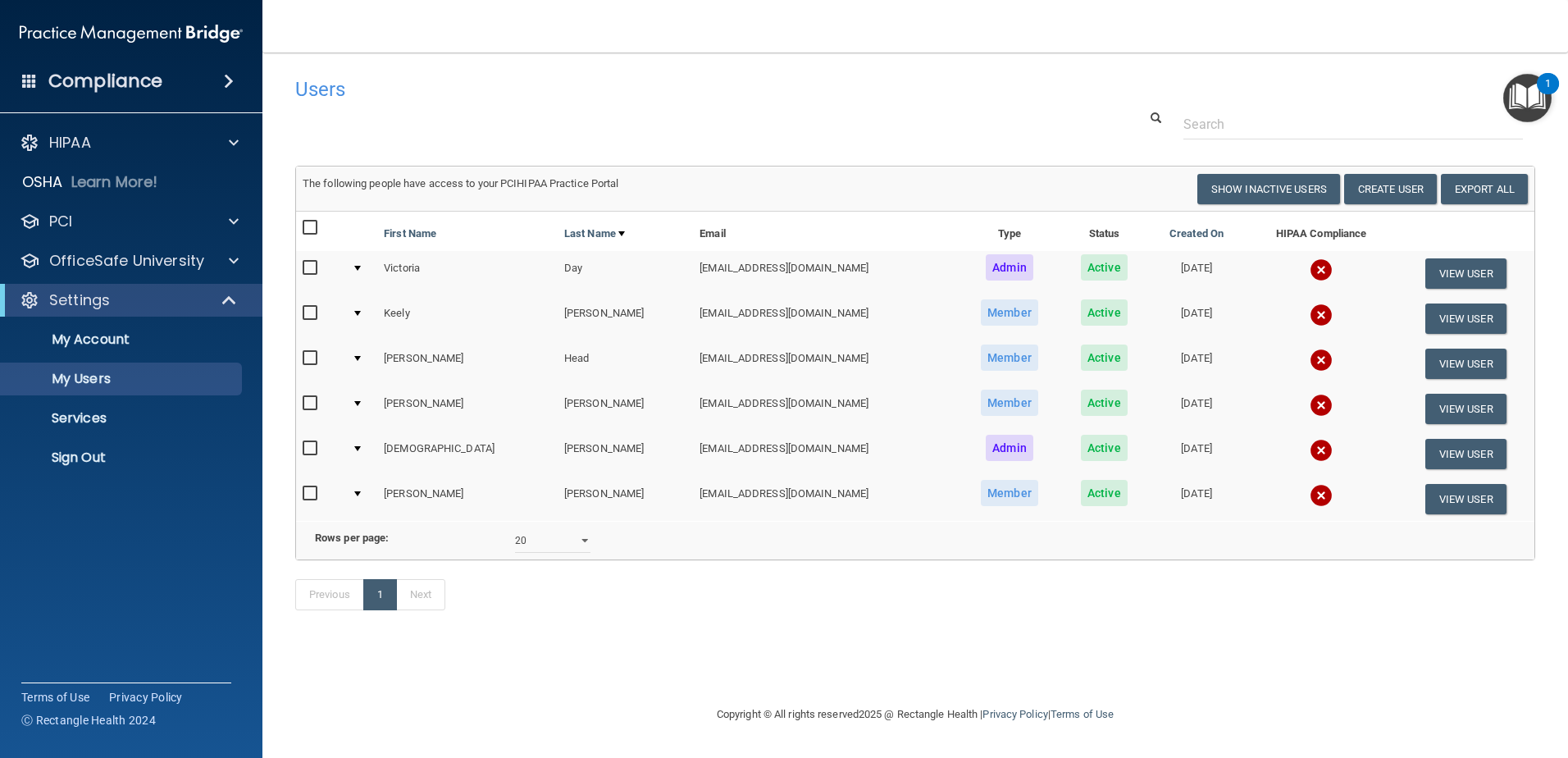
click at [307, 309] on input "checkbox" at bounding box center [312, 314] width 19 height 13
checkbox input "true"
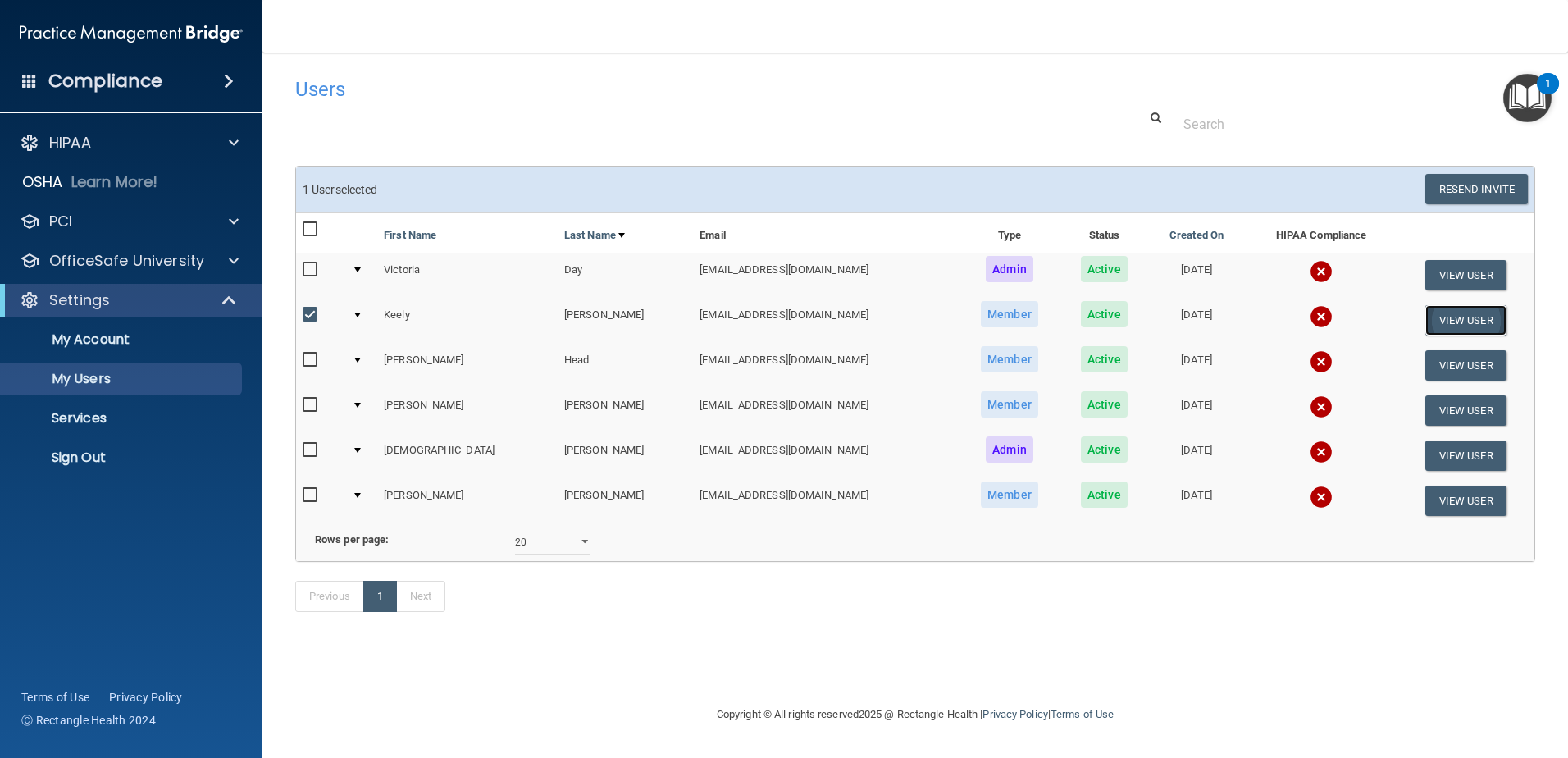
click at [1468, 315] on button "View User" at bounding box center [1466, 321] width 81 height 31
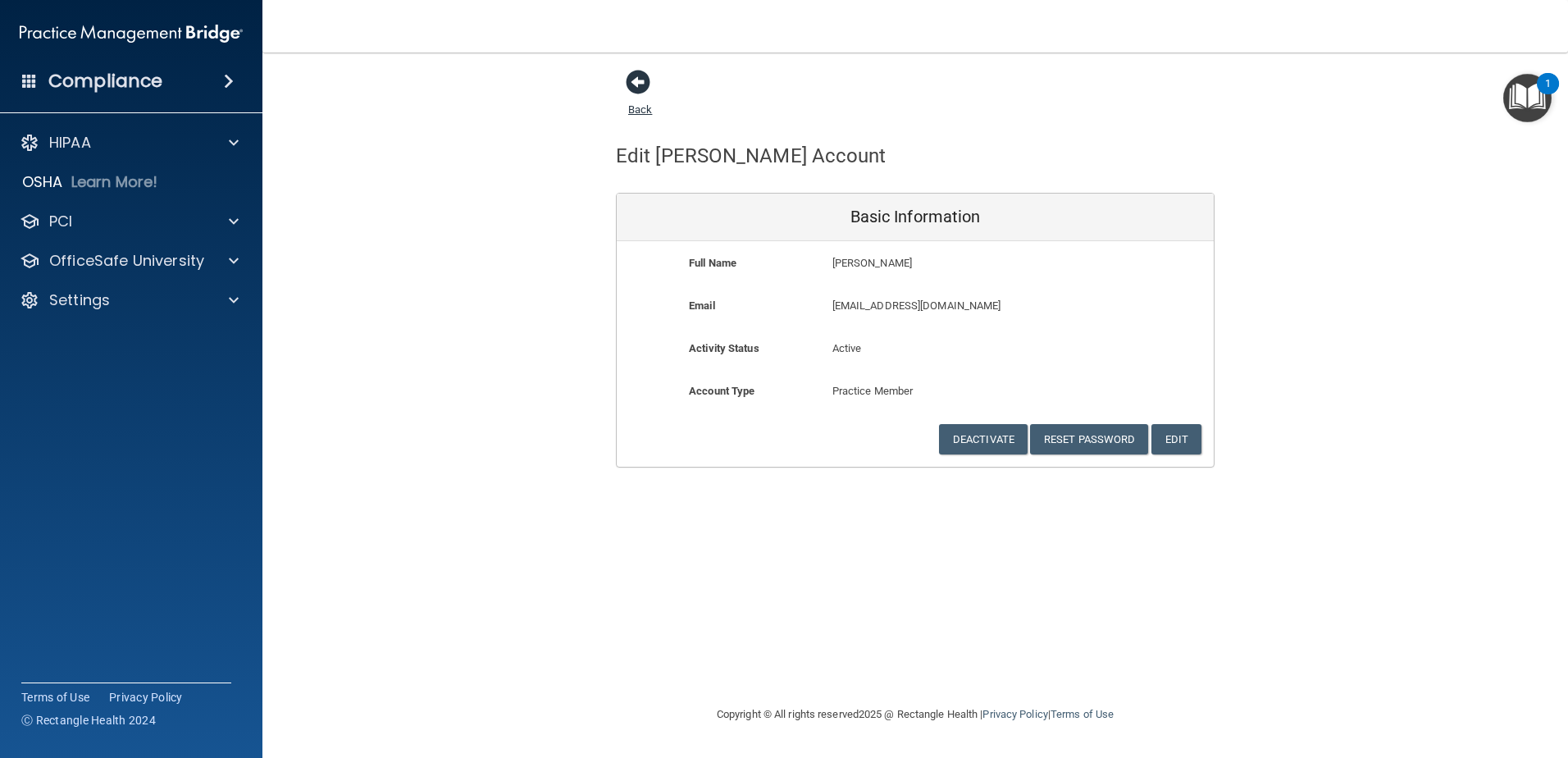
click at [633, 85] on span at bounding box center [638, 82] width 25 height 25
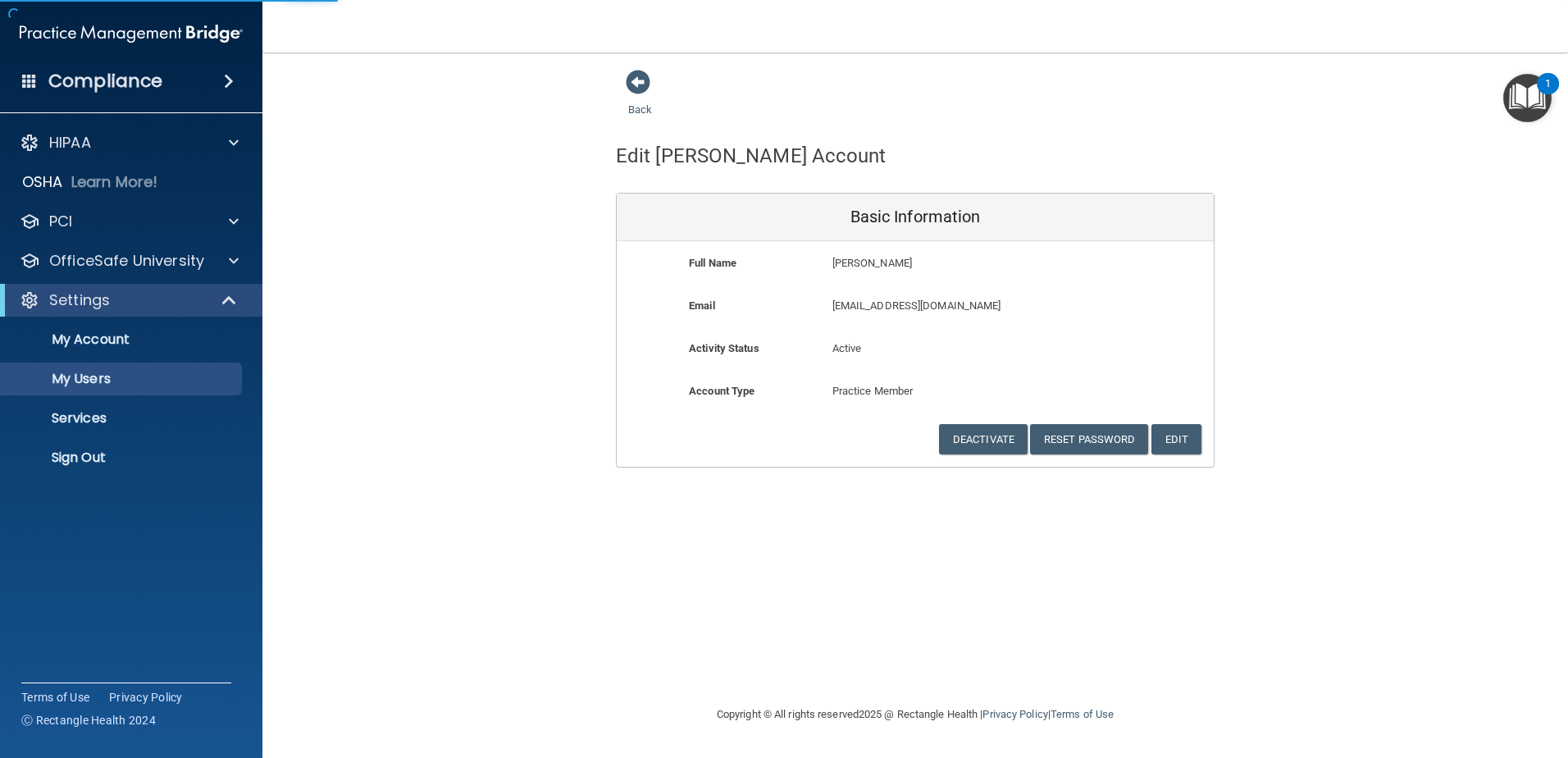
select select "20"
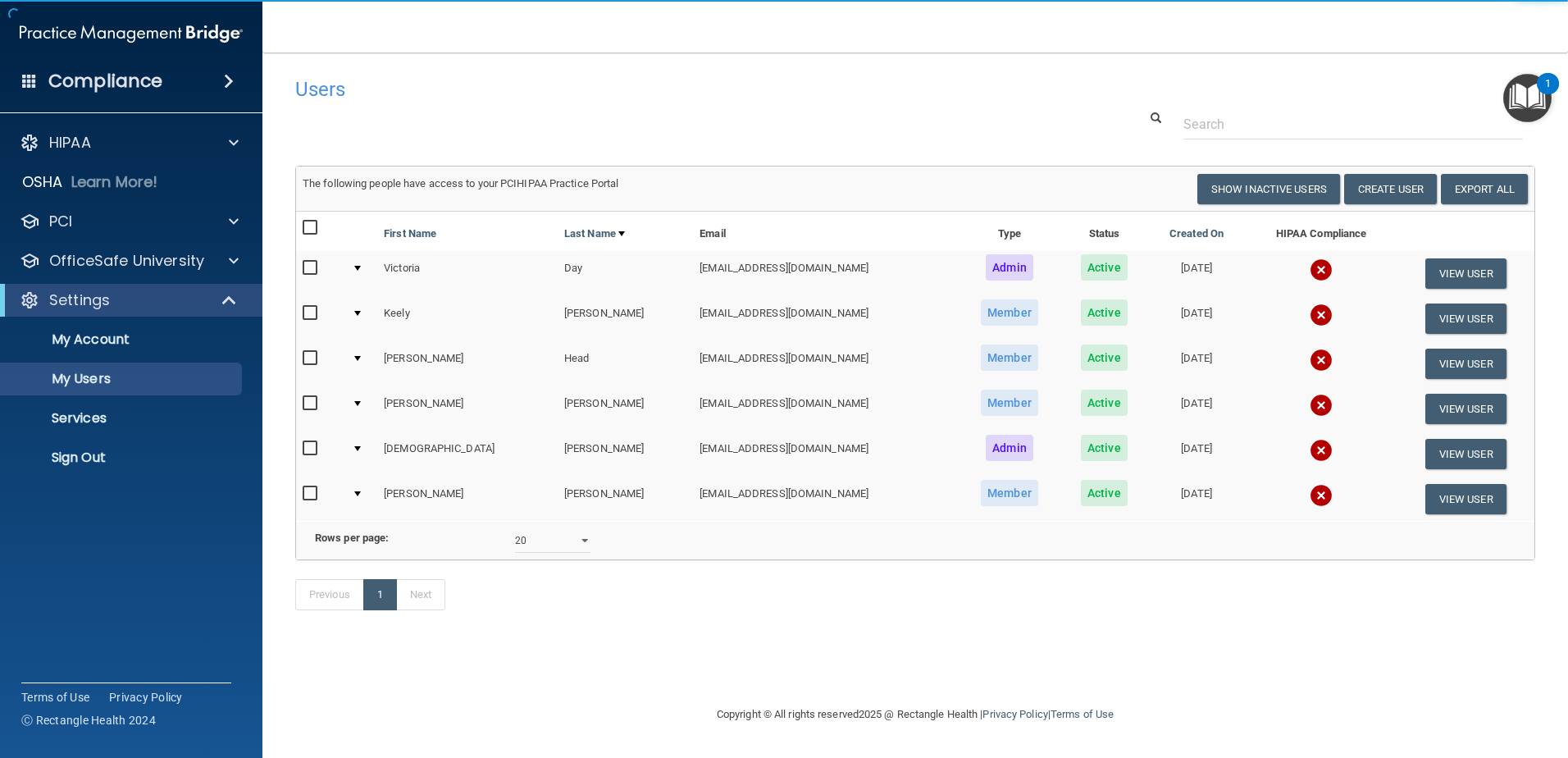
click at [311, 309] on input "checkbox" at bounding box center [312, 314] width 19 height 13
checkbox input "true"
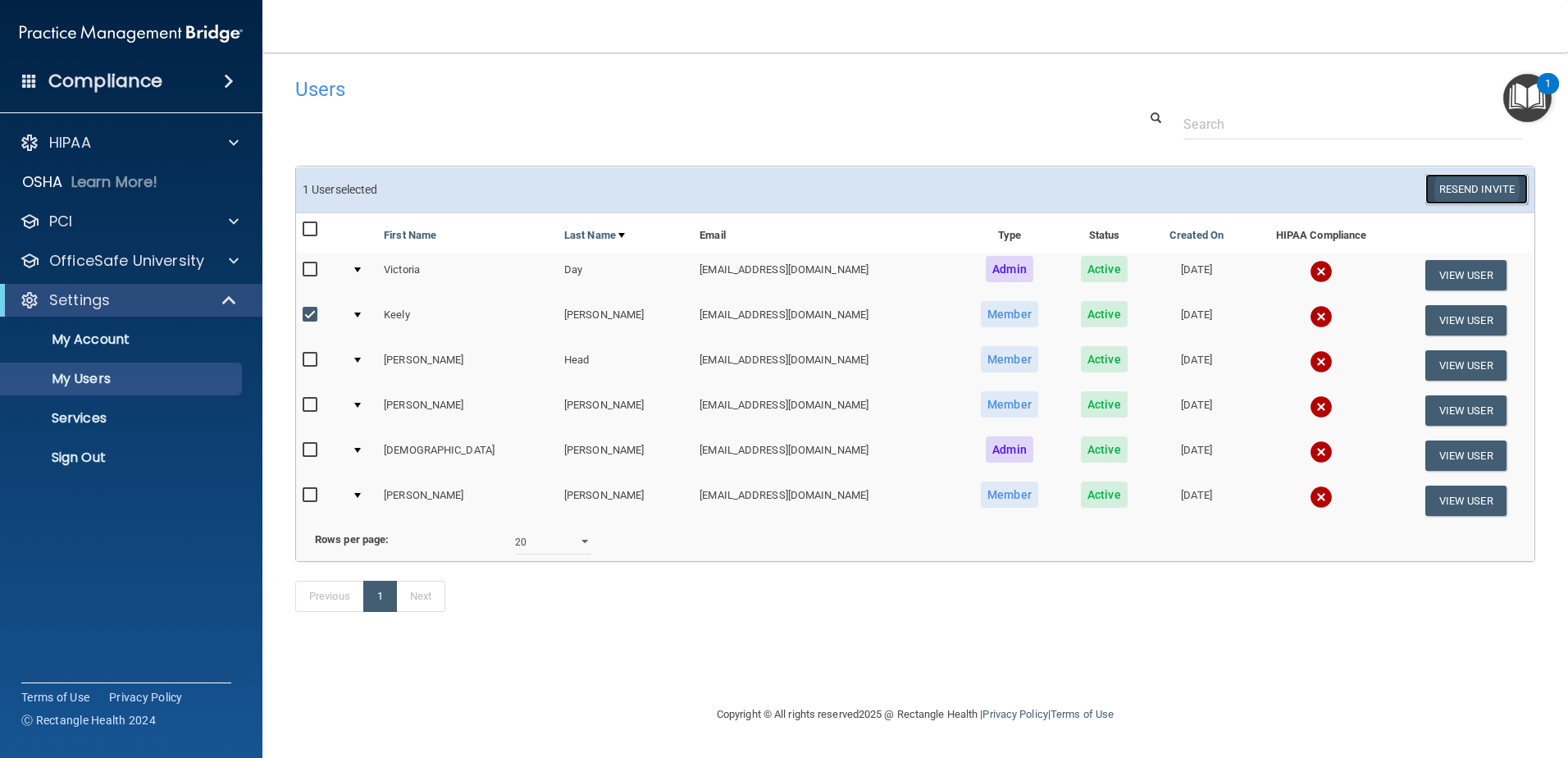
click at [1478, 183] on button "Resend Invite" at bounding box center [1477, 190] width 102 height 31
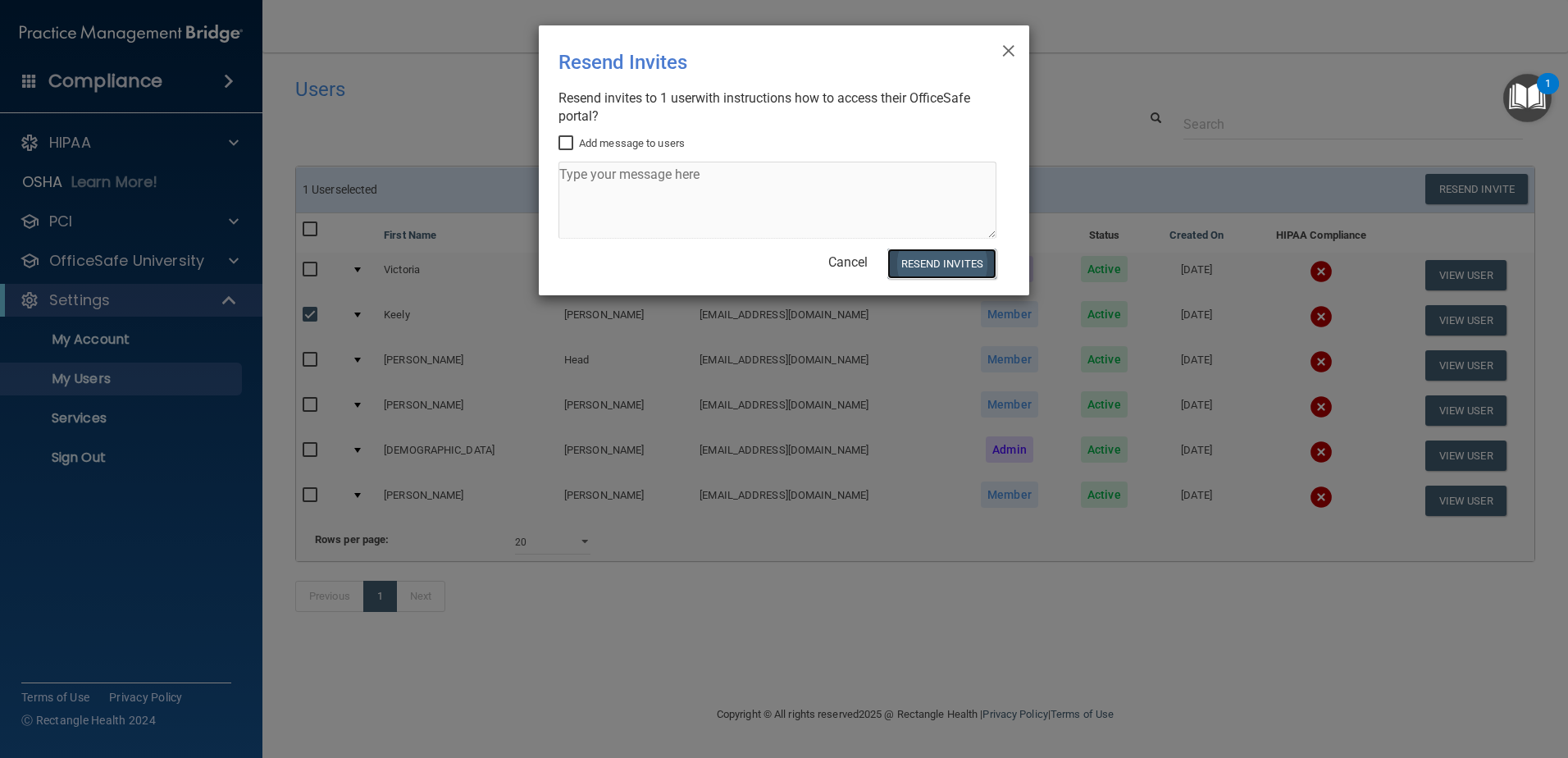
click at [945, 261] on button "Resend Invites" at bounding box center [941, 264] width 109 height 31
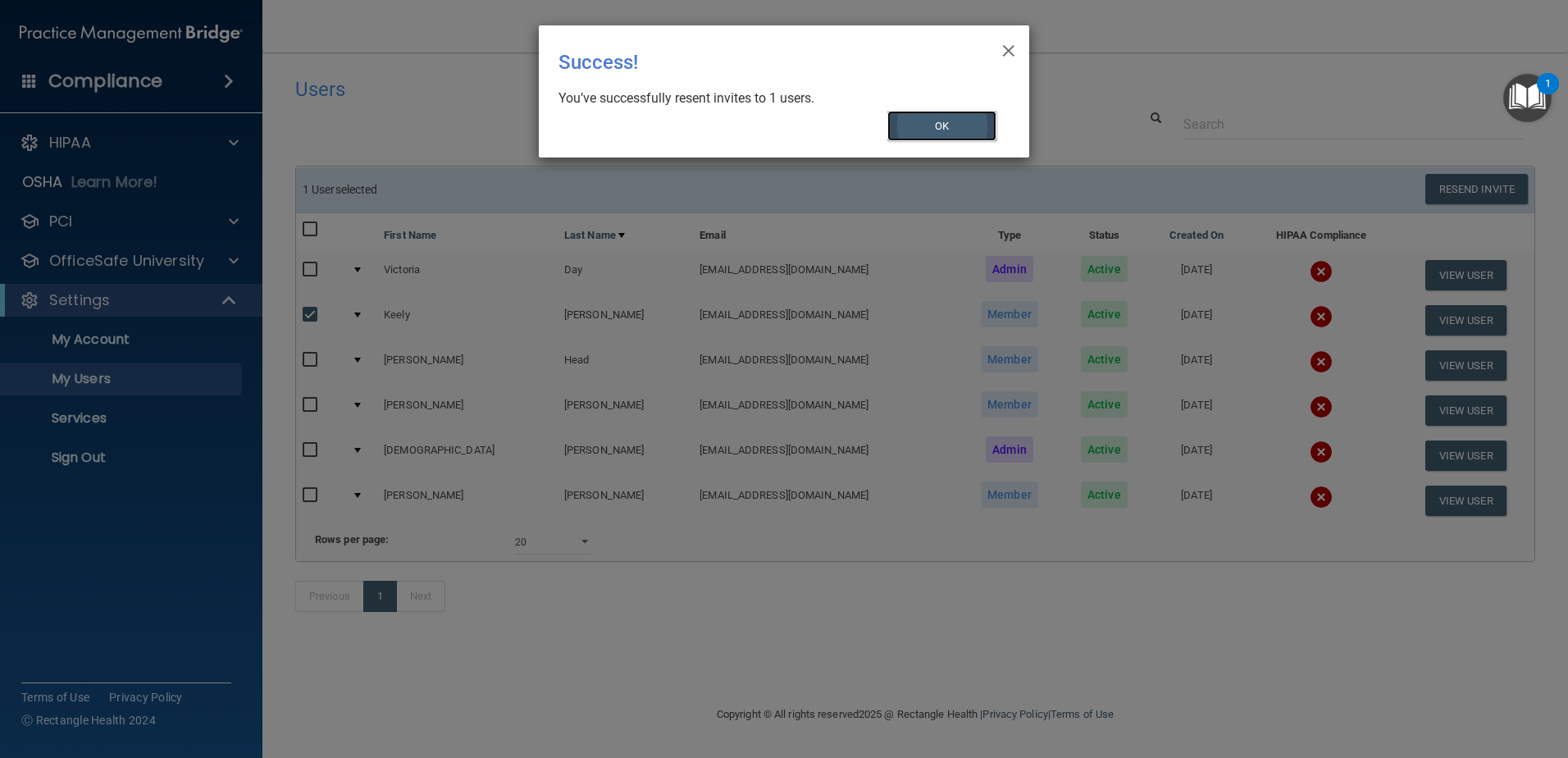
click at [933, 122] on button "OK" at bounding box center [942, 126] width 110 height 31
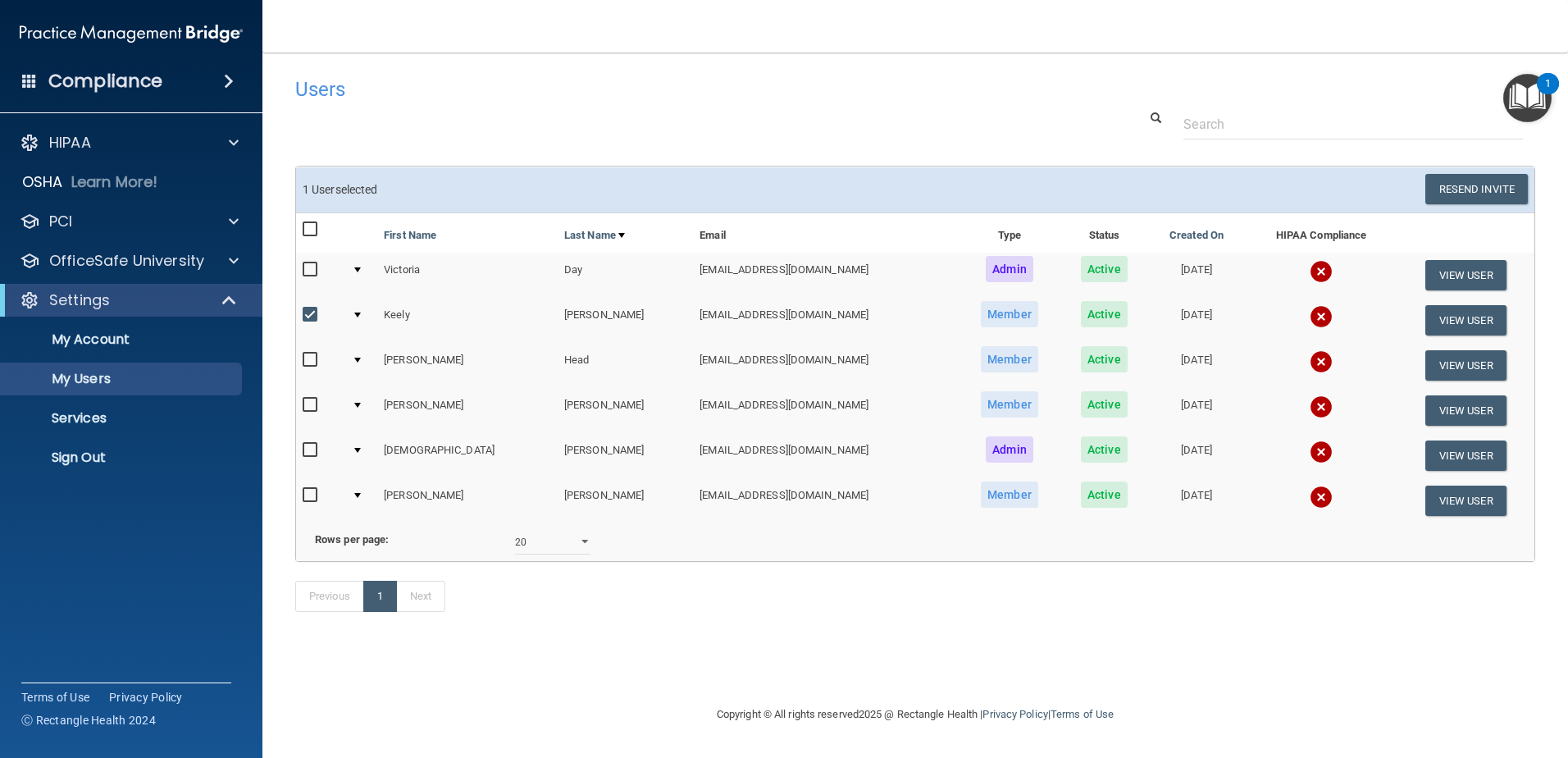
click at [974, 638] on div "Previous 1 Next" at bounding box center [915, 600] width 1265 height 75
click at [1228, 629] on div "Previous 1 Next" at bounding box center [915, 600] width 1265 height 75
